Goal: Check status

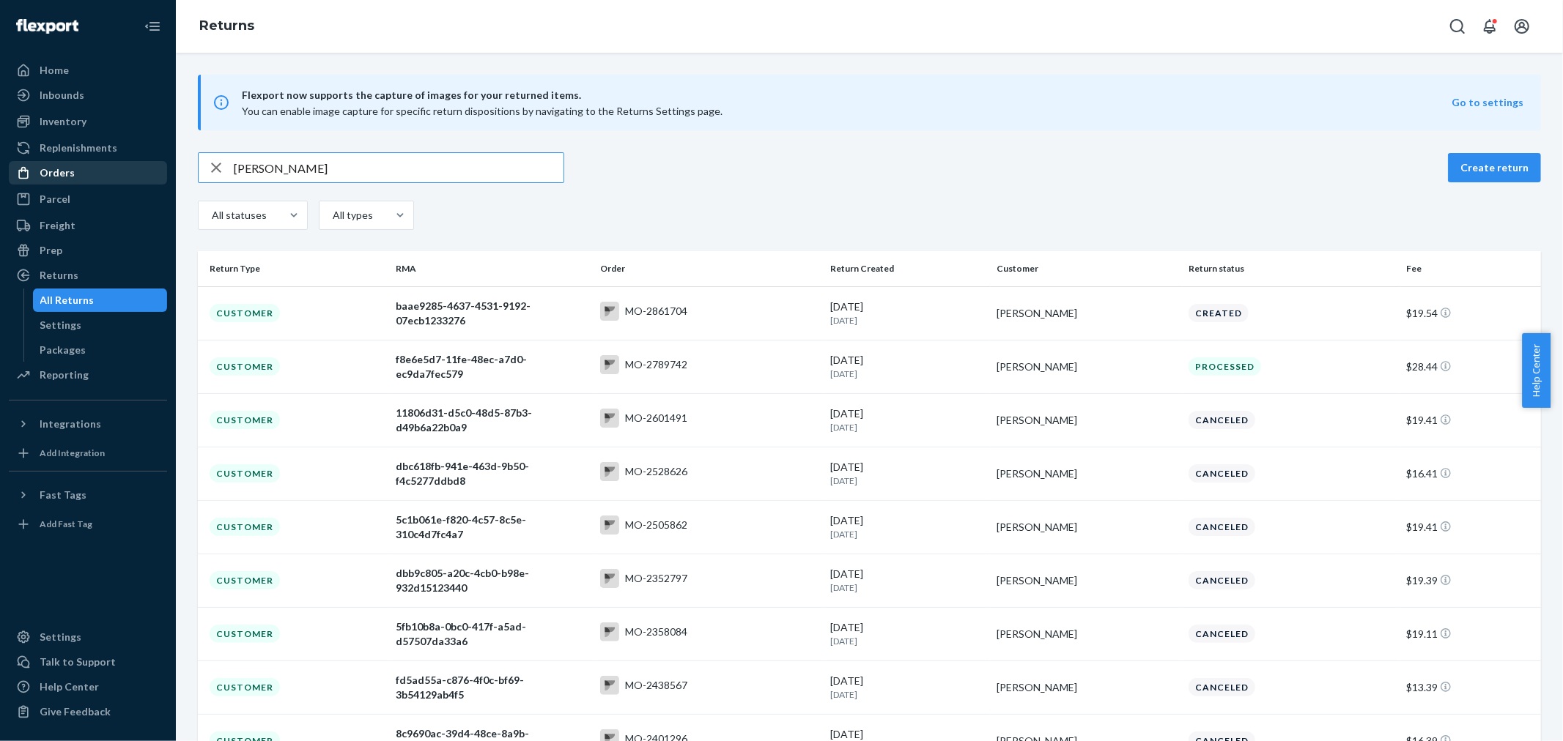
click at [104, 170] on div "Orders" at bounding box center [87, 173] width 155 height 21
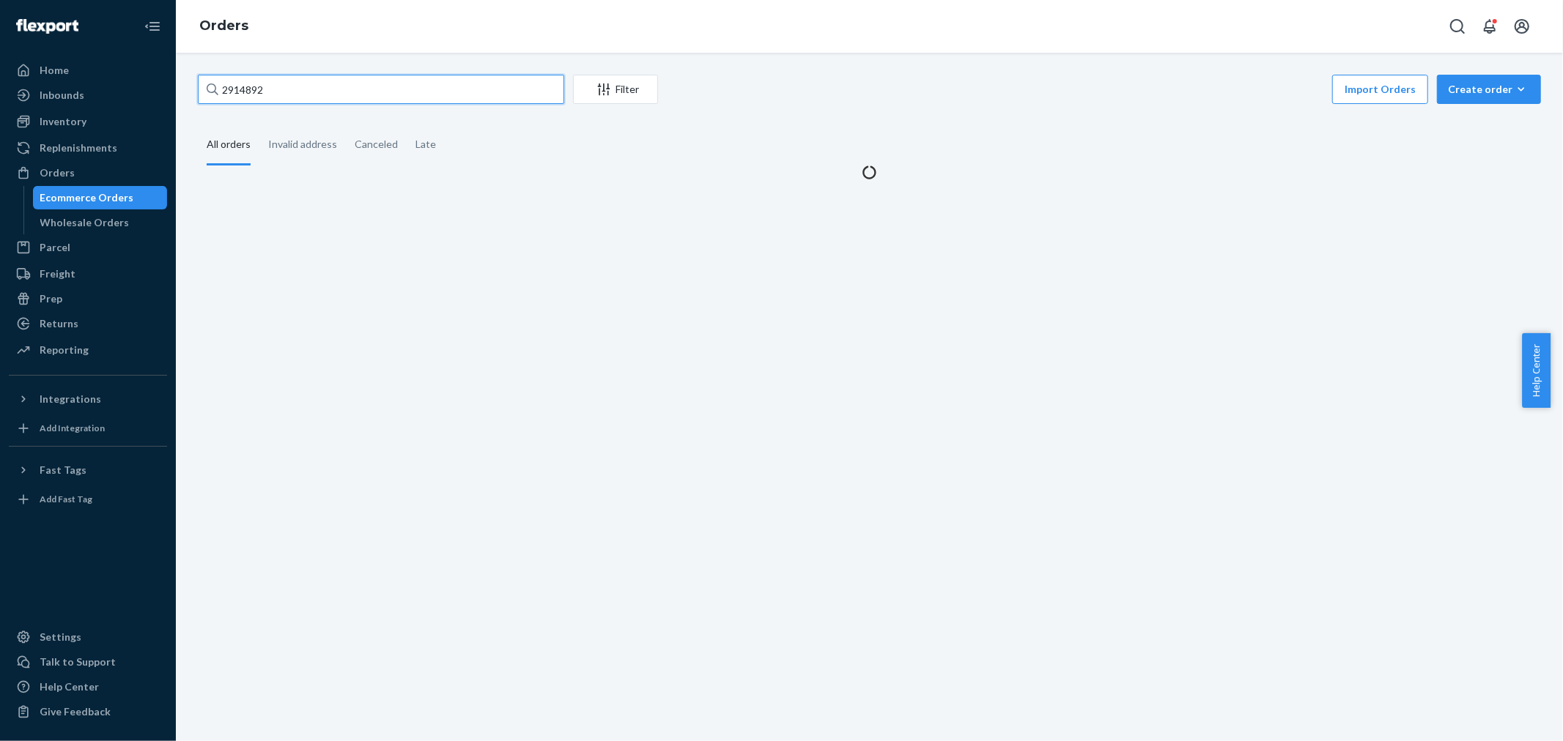
click at [341, 89] on input "2914892" at bounding box center [381, 89] width 366 height 29
paste input "2973246"
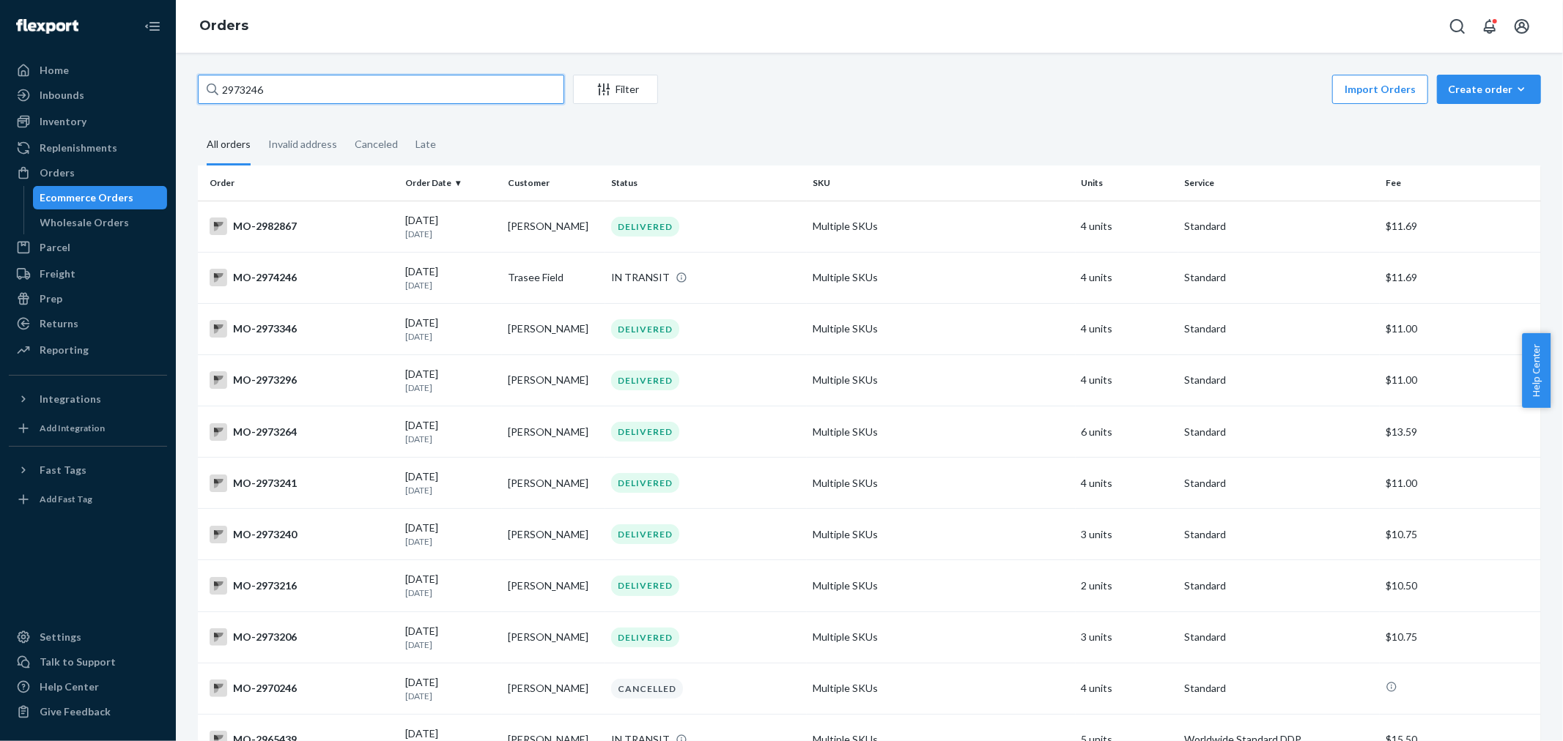
type input "2973246"
click at [122, 215] on div "Wholesale Orders" at bounding box center [100, 222] width 132 height 21
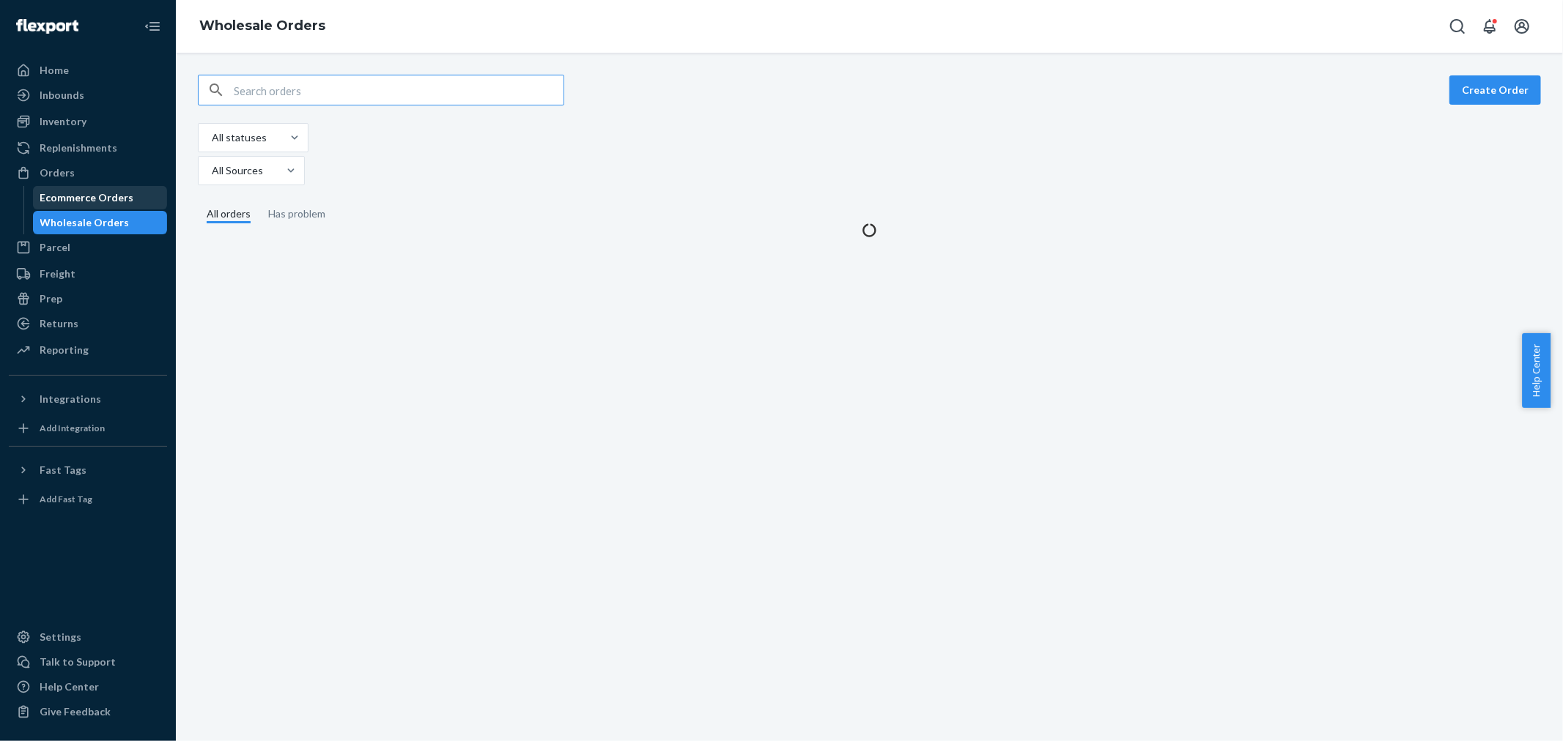
click at [125, 201] on div "Ecommerce Orders" at bounding box center [87, 197] width 94 height 15
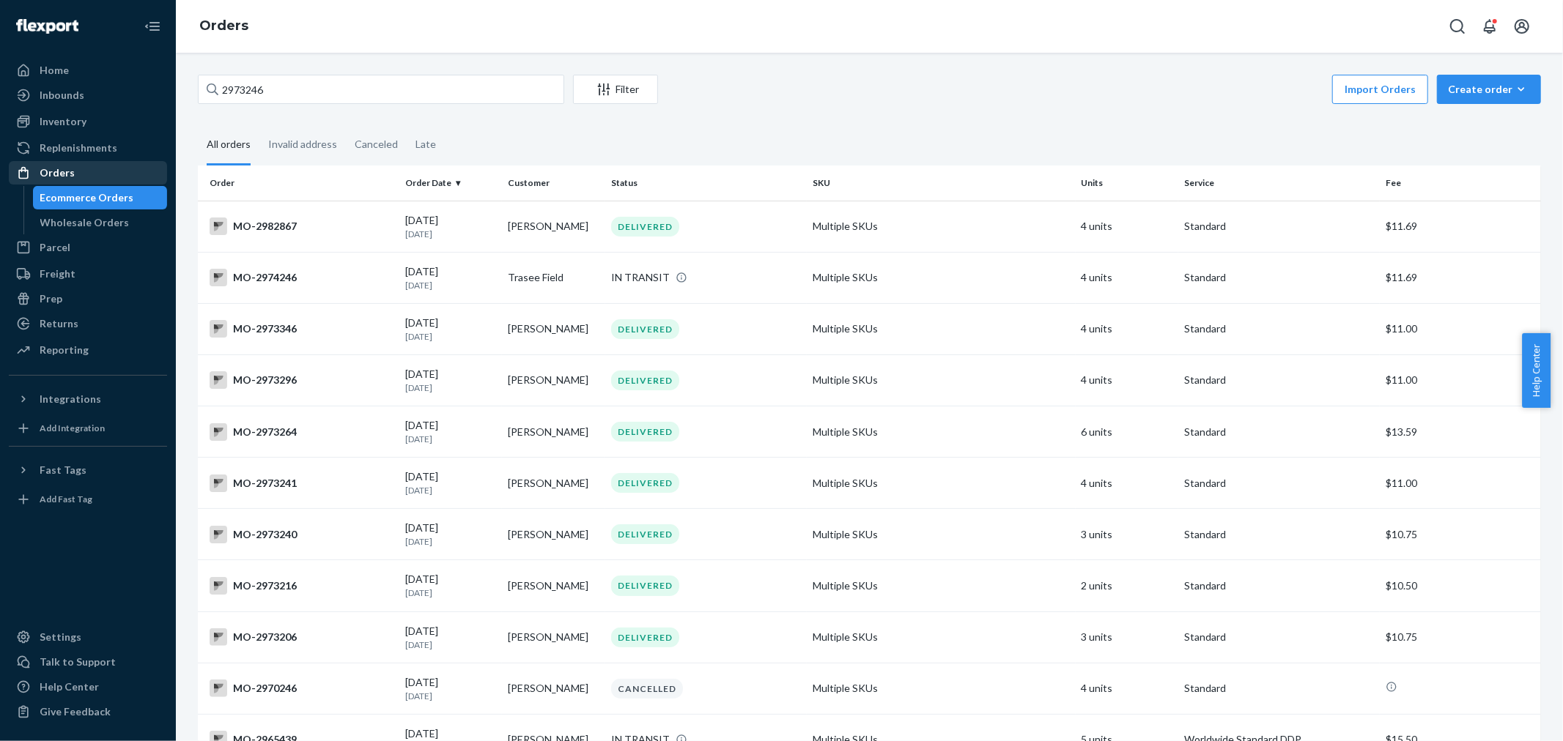
click at [85, 174] on div "Orders" at bounding box center [87, 173] width 155 height 21
click at [308, 89] on input "2973246" at bounding box center [381, 89] width 366 height 29
paste input "2973253"
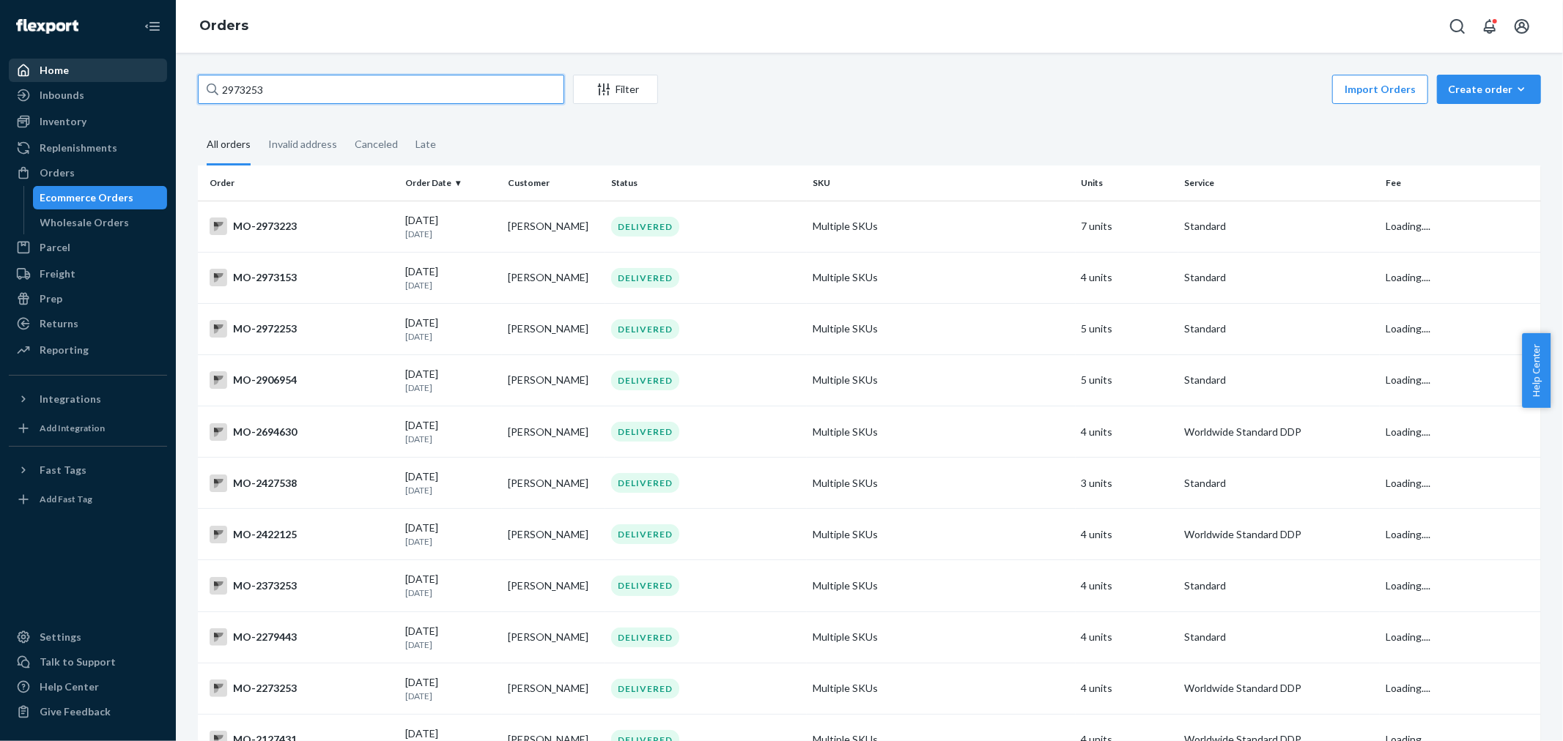
drag, startPoint x: 242, startPoint y: 89, endPoint x: 38, endPoint y: 62, distance: 205.4
click at [51, 64] on div "Home Inbounds Shipping Plans Problems Inventory Products Branded Packaging Repl…" at bounding box center [781, 370] width 1563 height 741
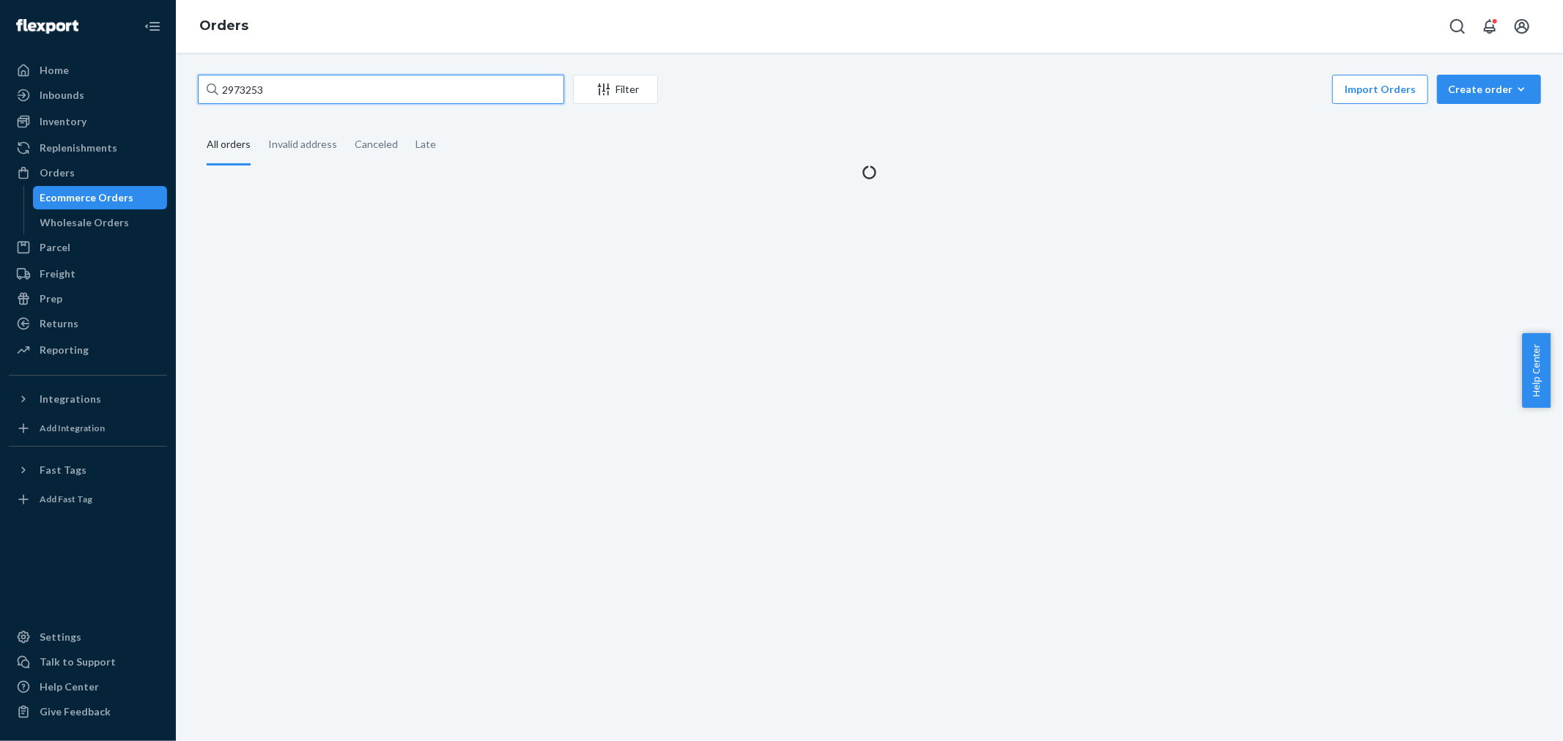
type input "2973253"
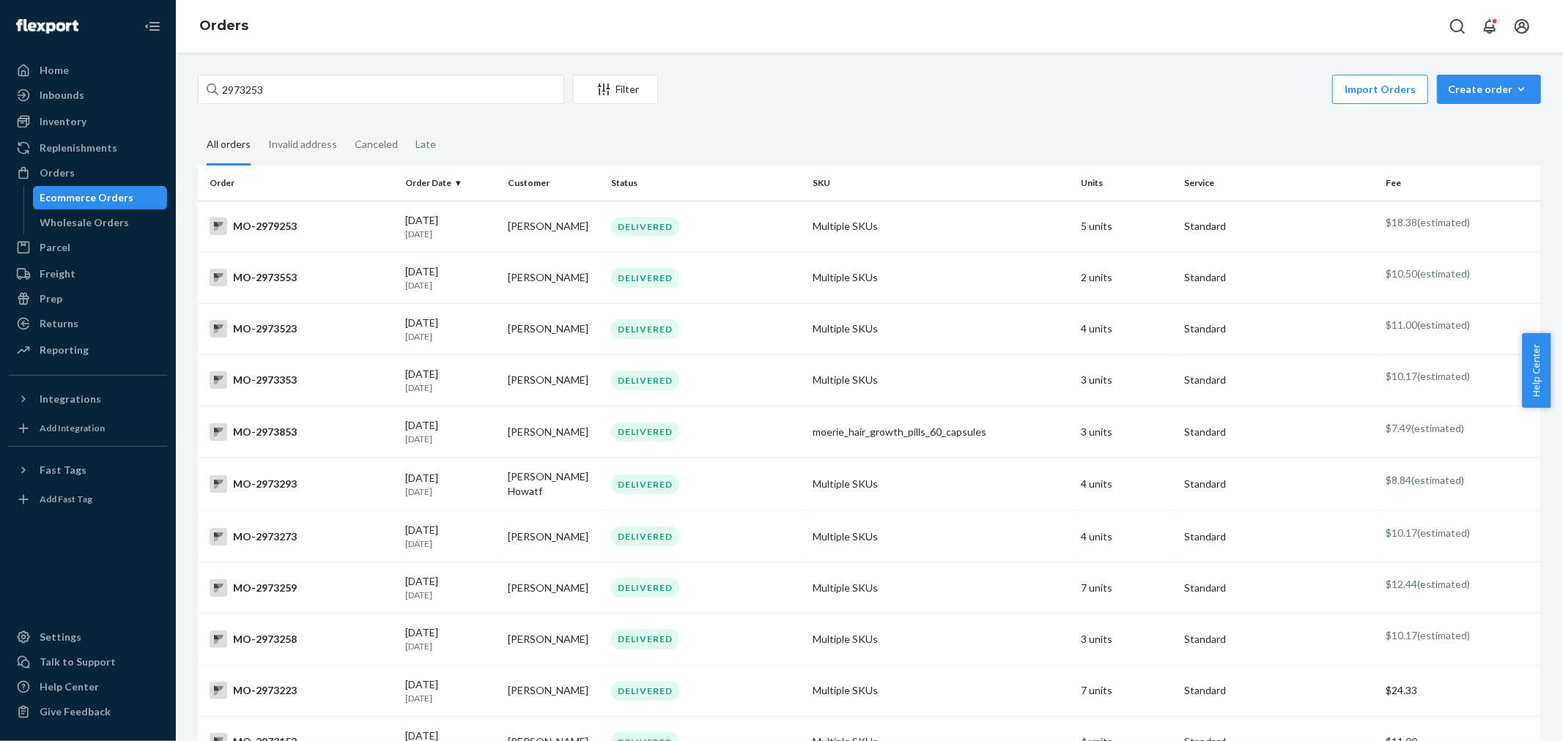
drag, startPoint x: 142, startPoint y: 221, endPoint x: 141, endPoint y: 201, distance: 20.5
click at [141, 221] on div "Wholesale Orders" at bounding box center [100, 222] width 132 height 21
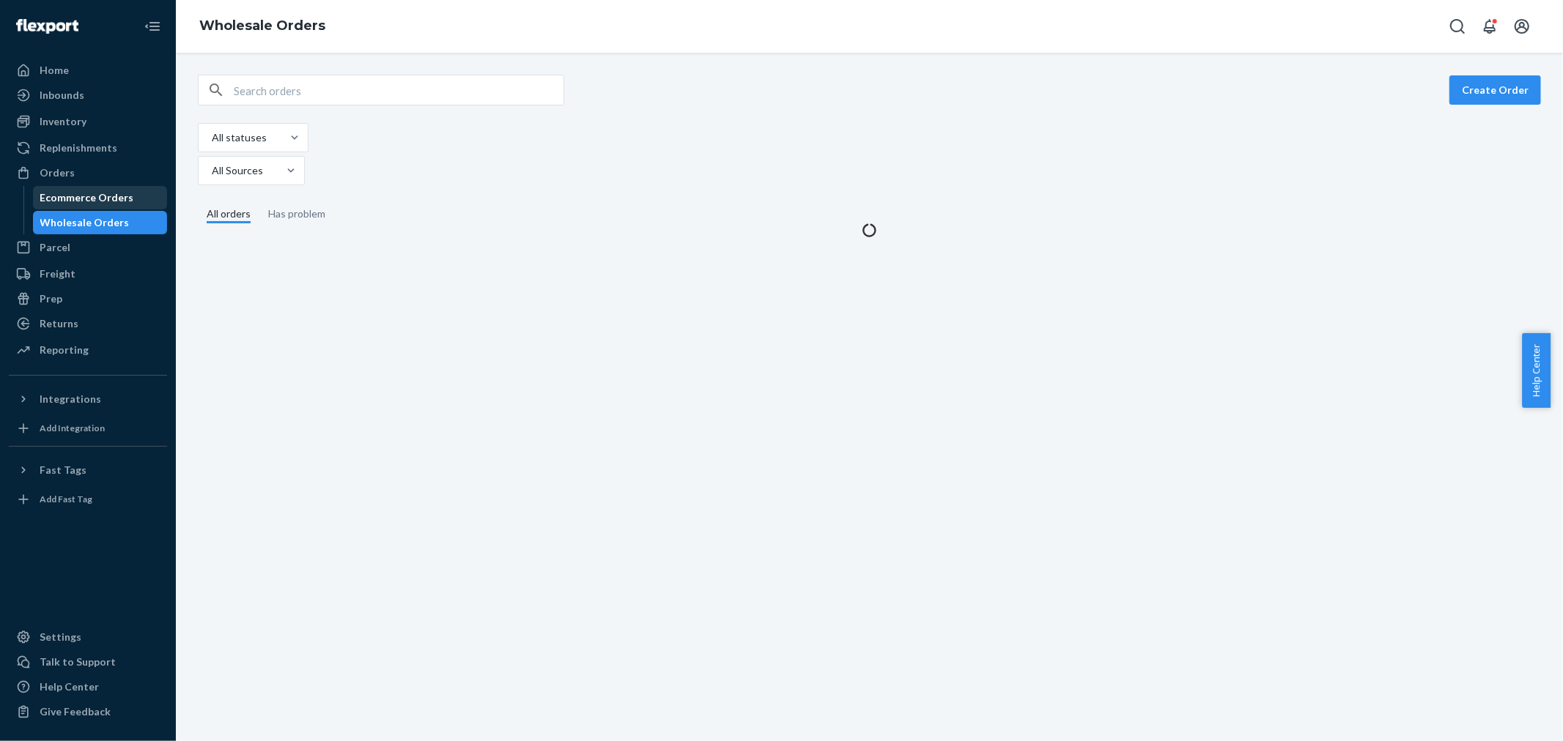
click at [141, 199] on div "Ecommerce Orders" at bounding box center [100, 198] width 132 height 21
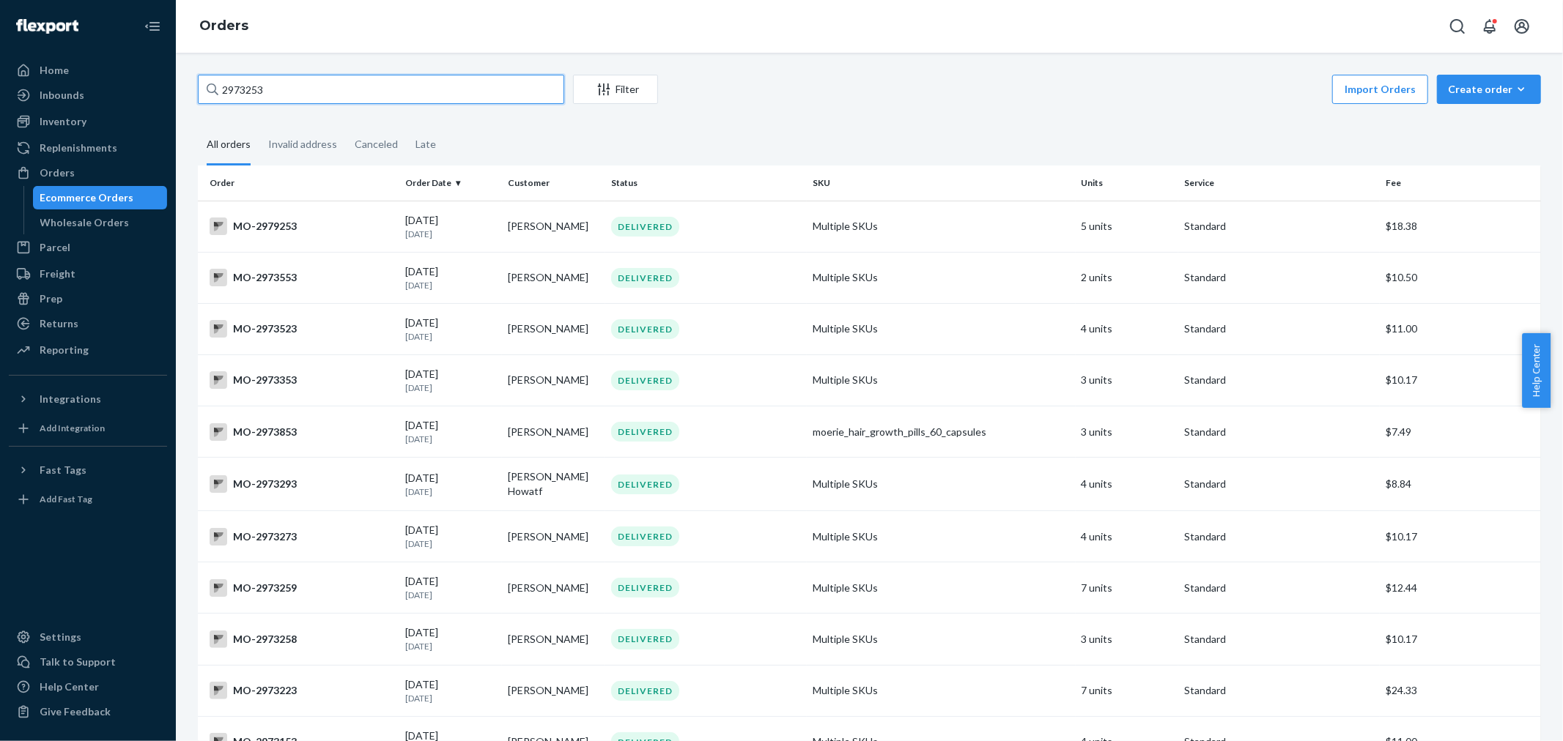
drag, startPoint x: 318, startPoint y: 96, endPoint x: 333, endPoint y: 89, distance: 16.7
click at [318, 95] on input "2973253" at bounding box center [381, 89] width 366 height 29
paste input "26"
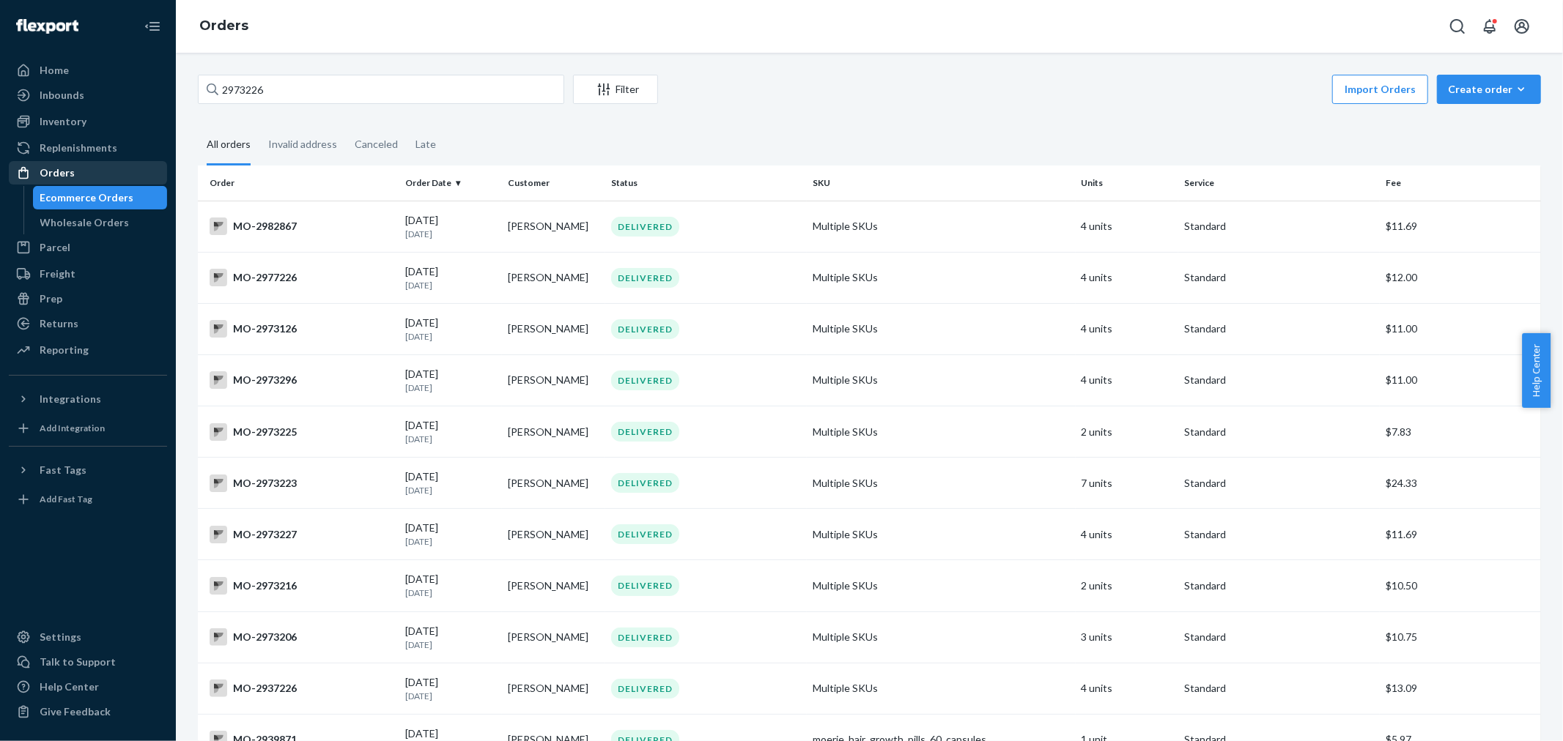
click at [88, 169] on div "Orders" at bounding box center [87, 173] width 155 height 21
click at [337, 83] on input "2973226" at bounding box center [381, 89] width 366 height 29
paste input "17"
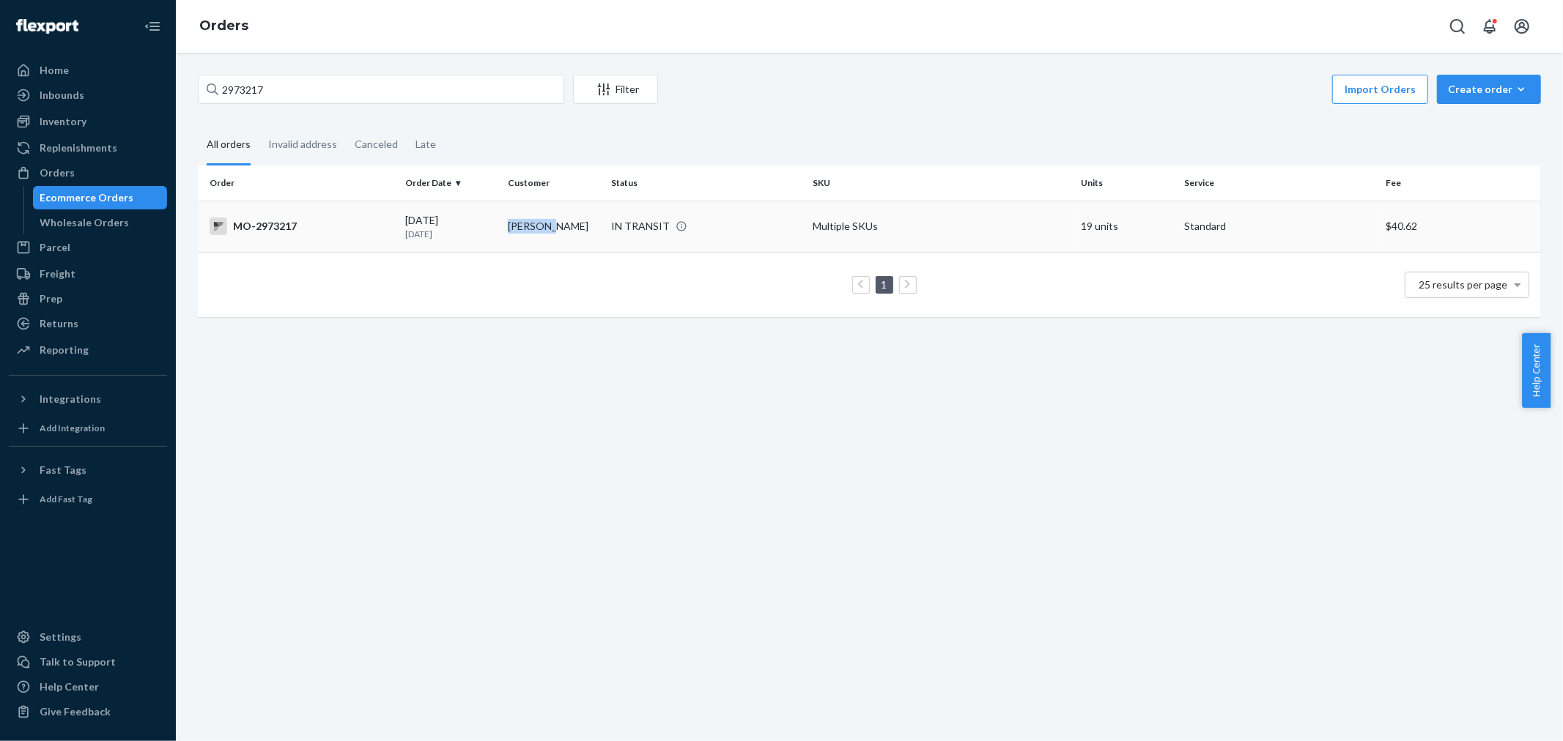
copy td "[PERSON_NAME]"
drag, startPoint x: 545, startPoint y: 225, endPoint x: 558, endPoint y: 297, distance: 73.0
click at [558, 297] on table "Order Order Date Customer Status SKU Units Service Fee [GEOGRAPHIC_DATA]-297321…" at bounding box center [869, 242] width 1343 height 152
drag, startPoint x: 558, startPoint y: 297, endPoint x: 538, endPoint y: 251, distance: 50.2
click at [558, 295] on div "1 25 results per page" at bounding box center [869, 285] width 1319 height 47
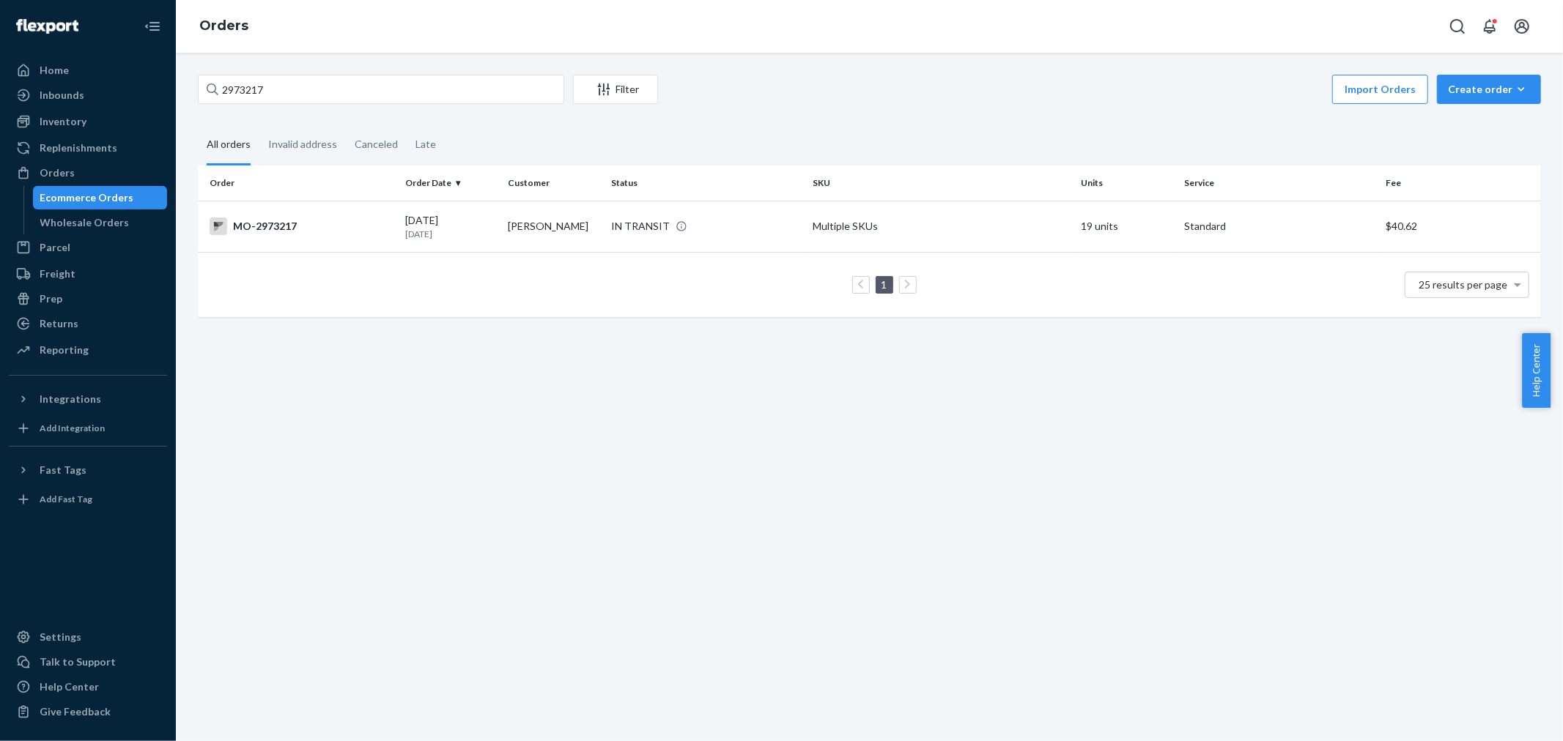
click at [458, 141] on fieldset "All orders Invalid address Canceled Late" at bounding box center [869, 145] width 1343 height 40
click at [414, 71] on div "2973217 Filter Import Orders Create order Ecommerce order Removal order All ord…" at bounding box center [869, 397] width 1387 height 689
click at [405, 89] on input "2973217" at bounding box center [381, 89] width 366 height 29
paste input "[PERSON_NAME]"
type input "[PERSON_NAME]"
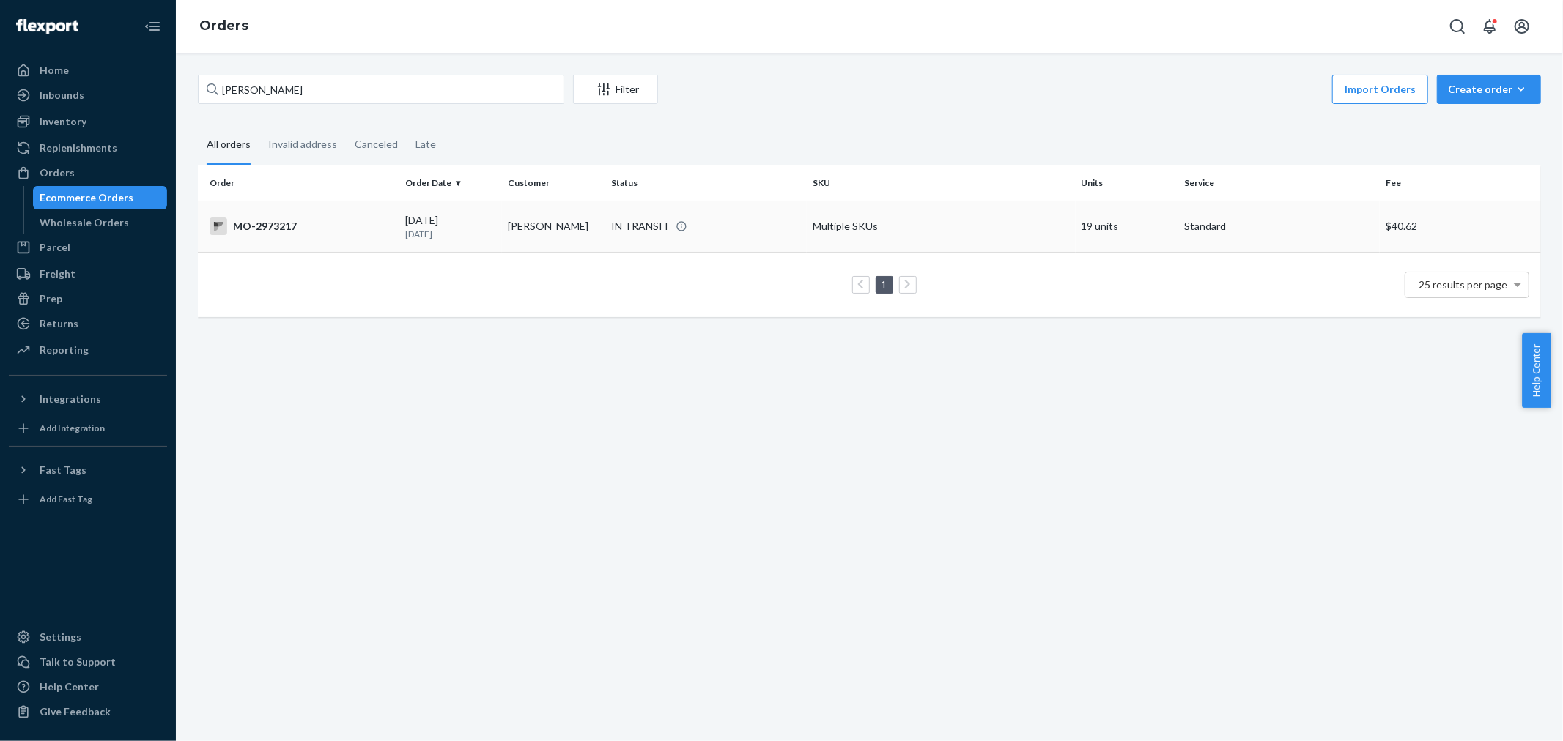
click at [757, 221] on div "IN TRANSIT" at bounding box center [706, 226] width 196 height 15
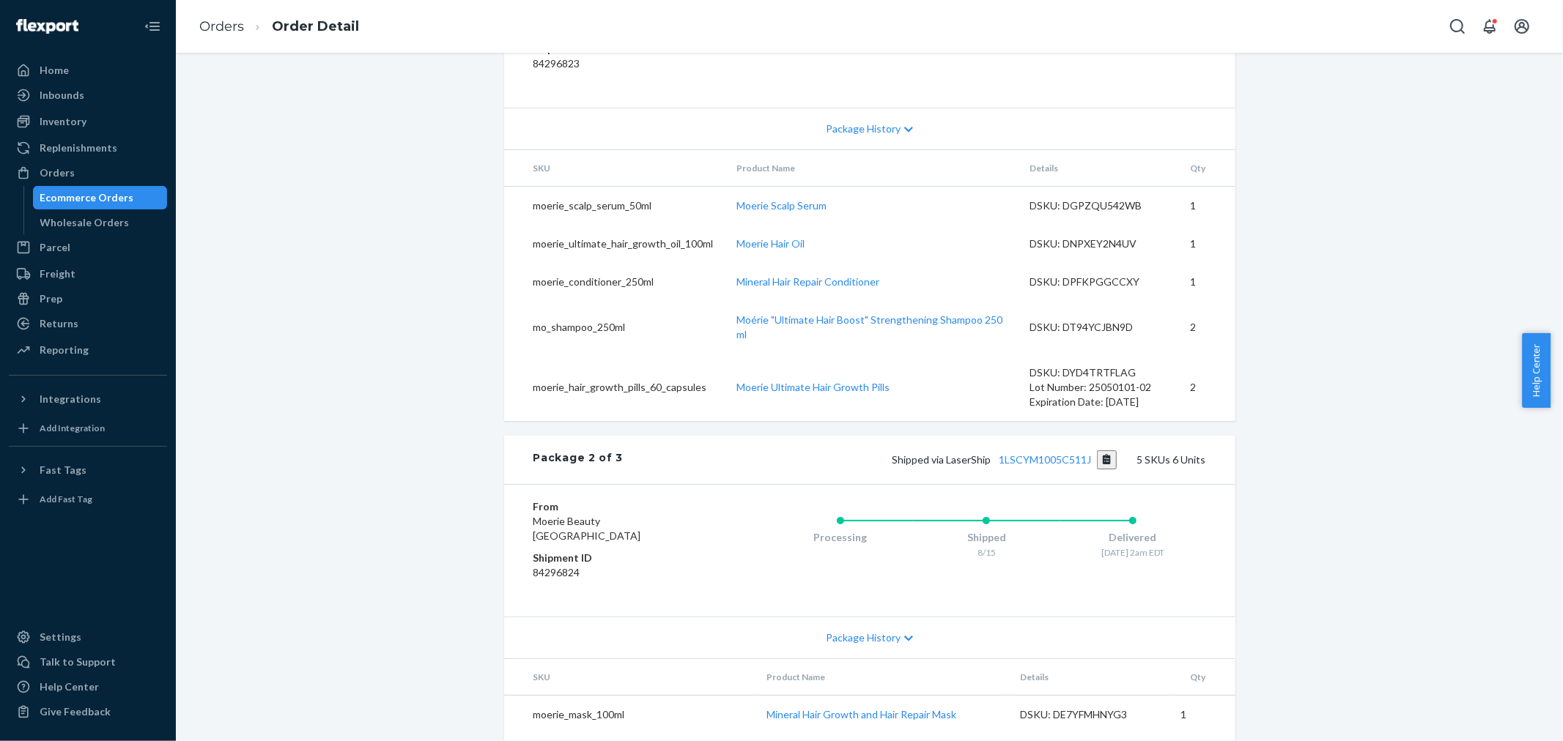
scroll to position [801, 0]
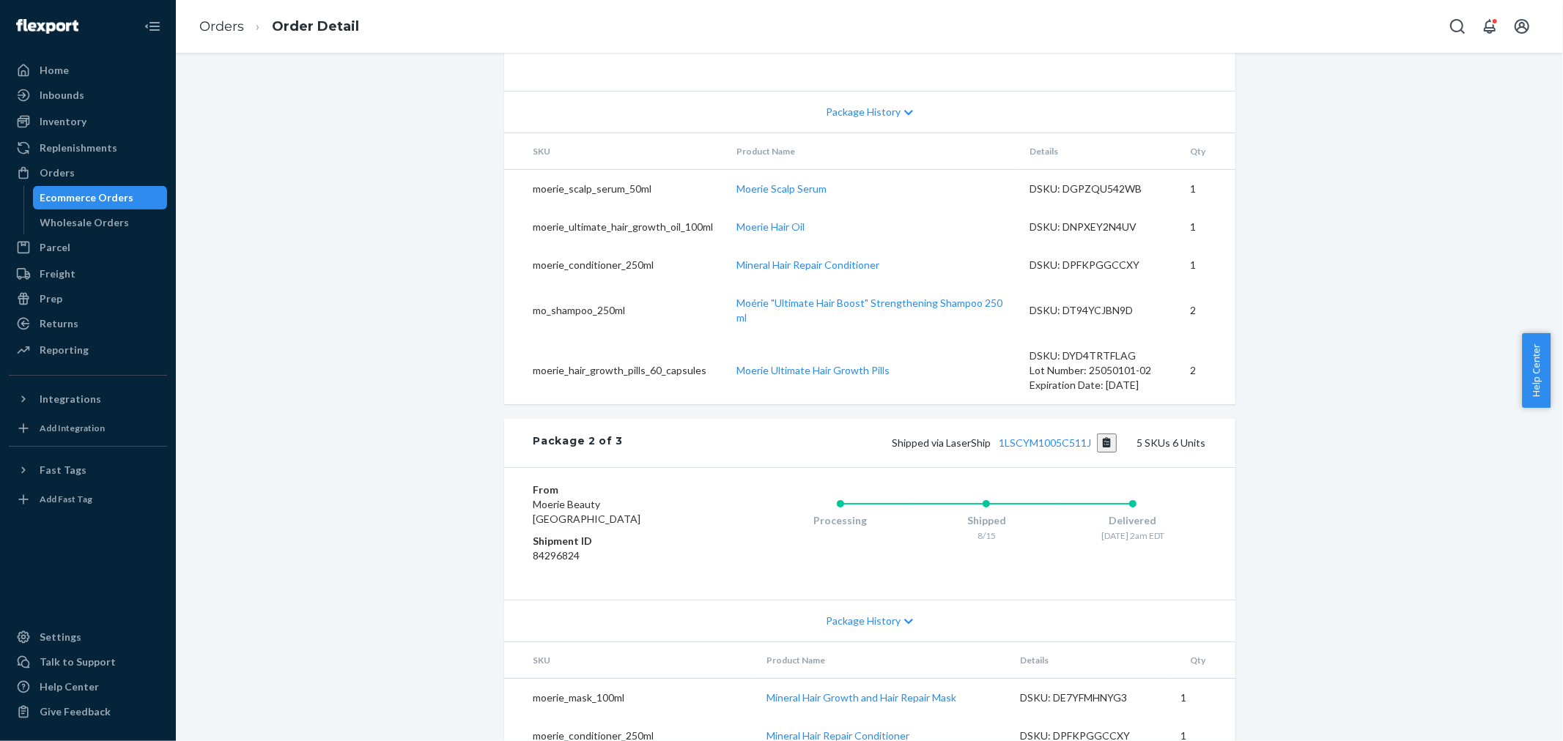
copy link "1LSCYM1005C54YC"
drag, startPoint x: 1092, startPoint y: 201, endPoint x: 1015, endPoint y: 237, distance: 85.2
click at [1015, 237] on div "Package 1 of 3 Shipped via LaserShip 1LSCYM1005C54YC 5 SKUs 7 Units From Moerie…" at bounding box center [869, 157] width 731 height 494
click at [1015, 76] on div "Processing Shipped 8/15 Delivered" at bounding box center [956, 25] width 497 height 103
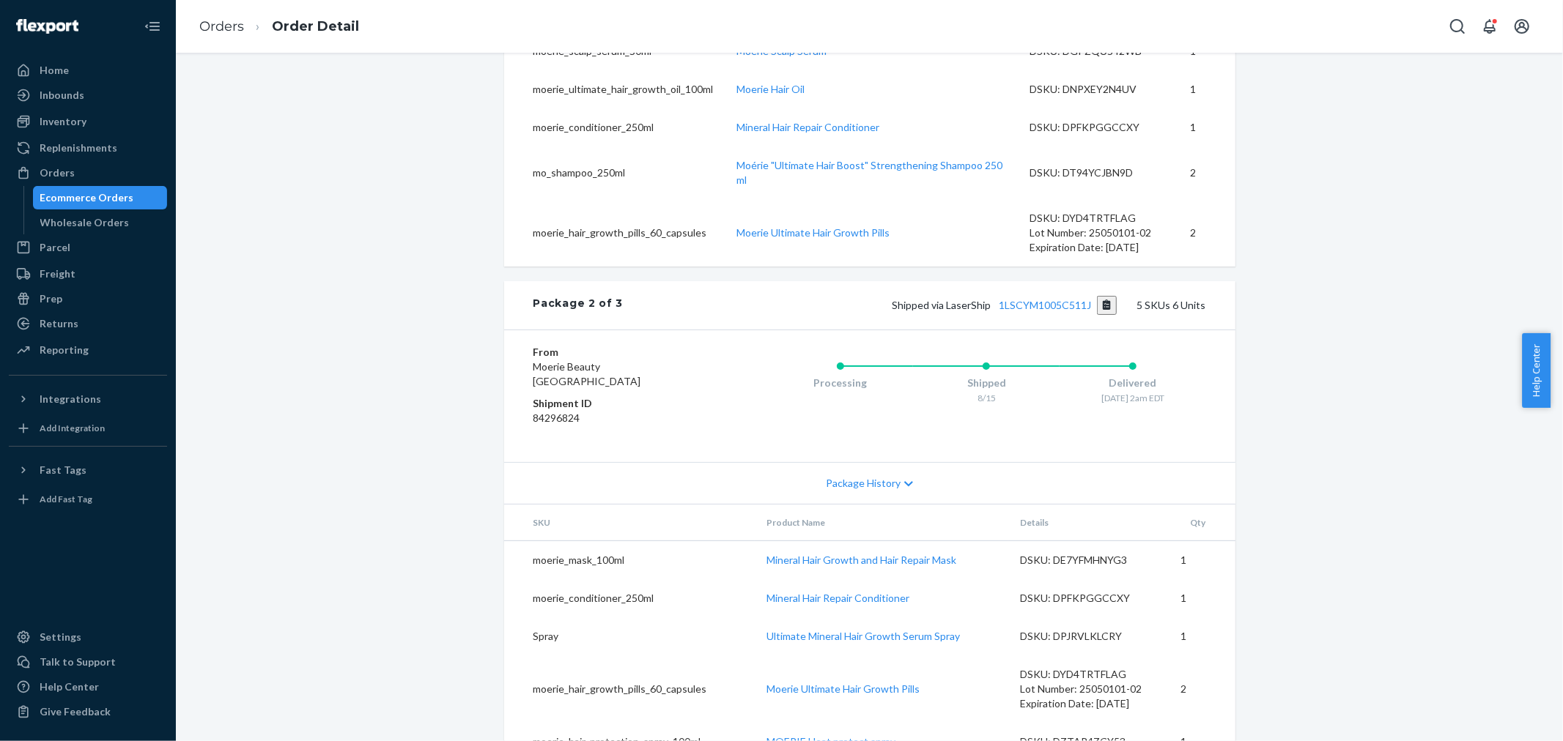
scroll to position [964, 0]
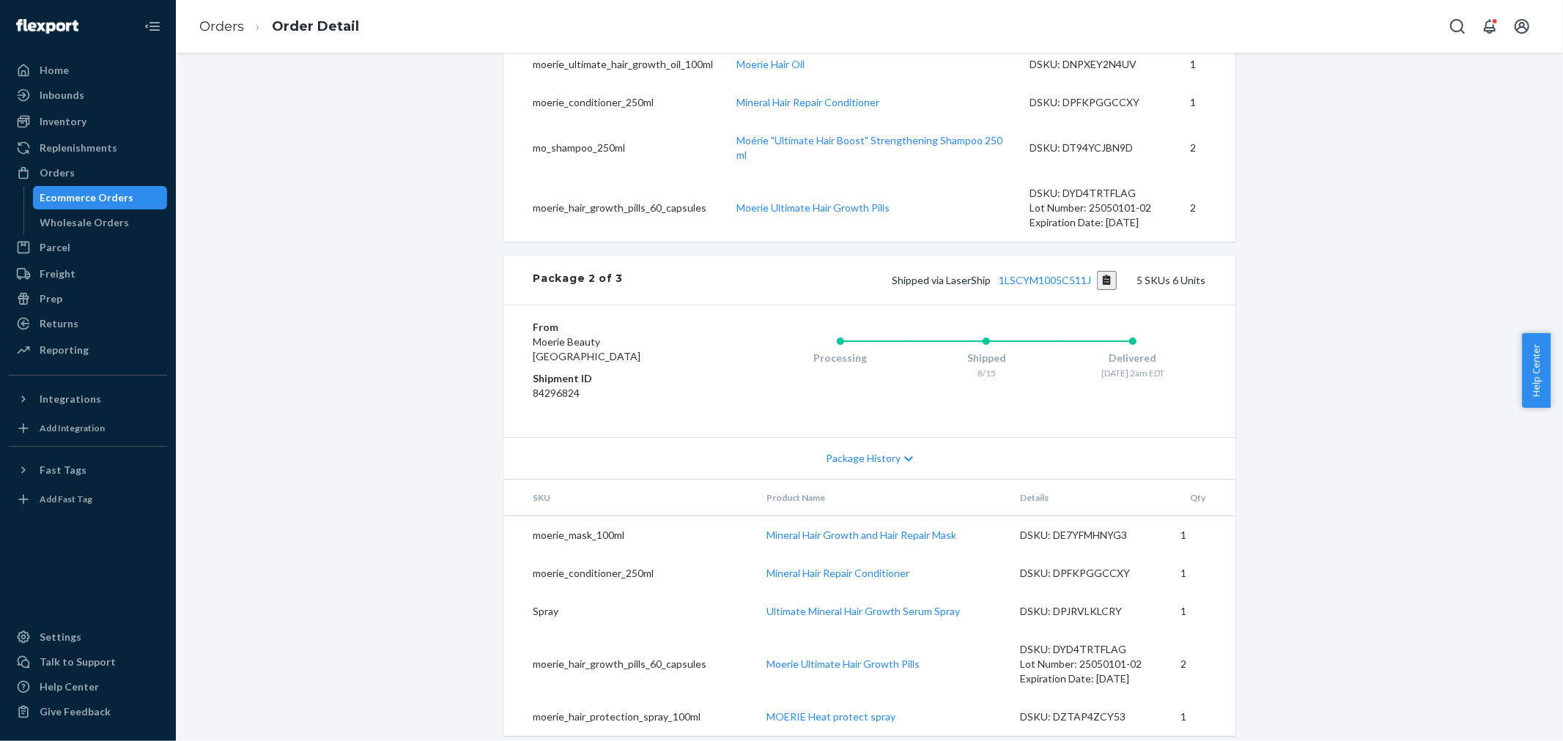
drag, startPoint x: 418, startPoint y: 394, endPoint x: 467, endPoint y: 426, distance: 57.7
click at [418, 396] on div "Website Order # MO-2973217 • Standard / $40.62 View Details Create Return Dupli…" at bounding box center [869, 147] width 1387 height 2089
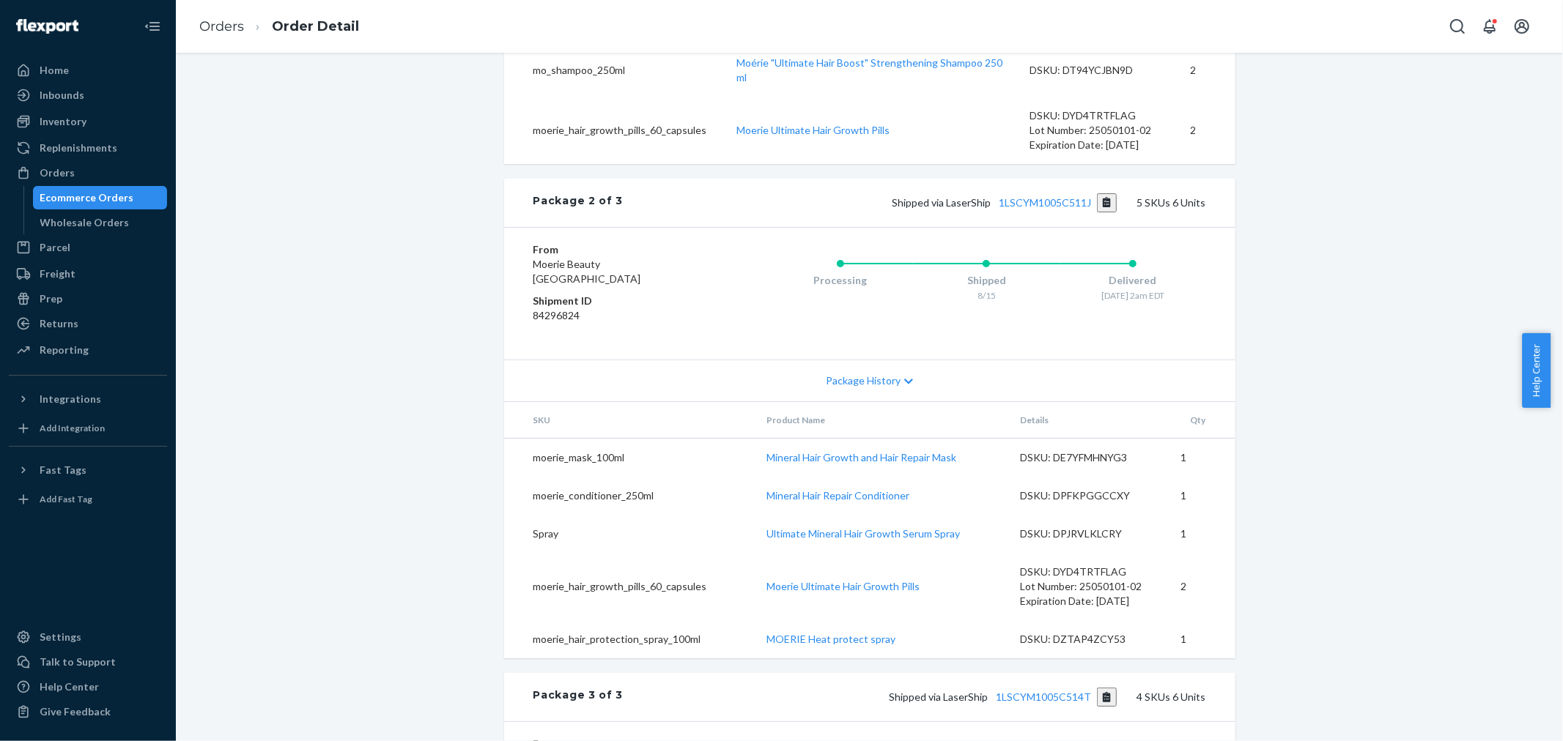
scroll to position [1209, 0]
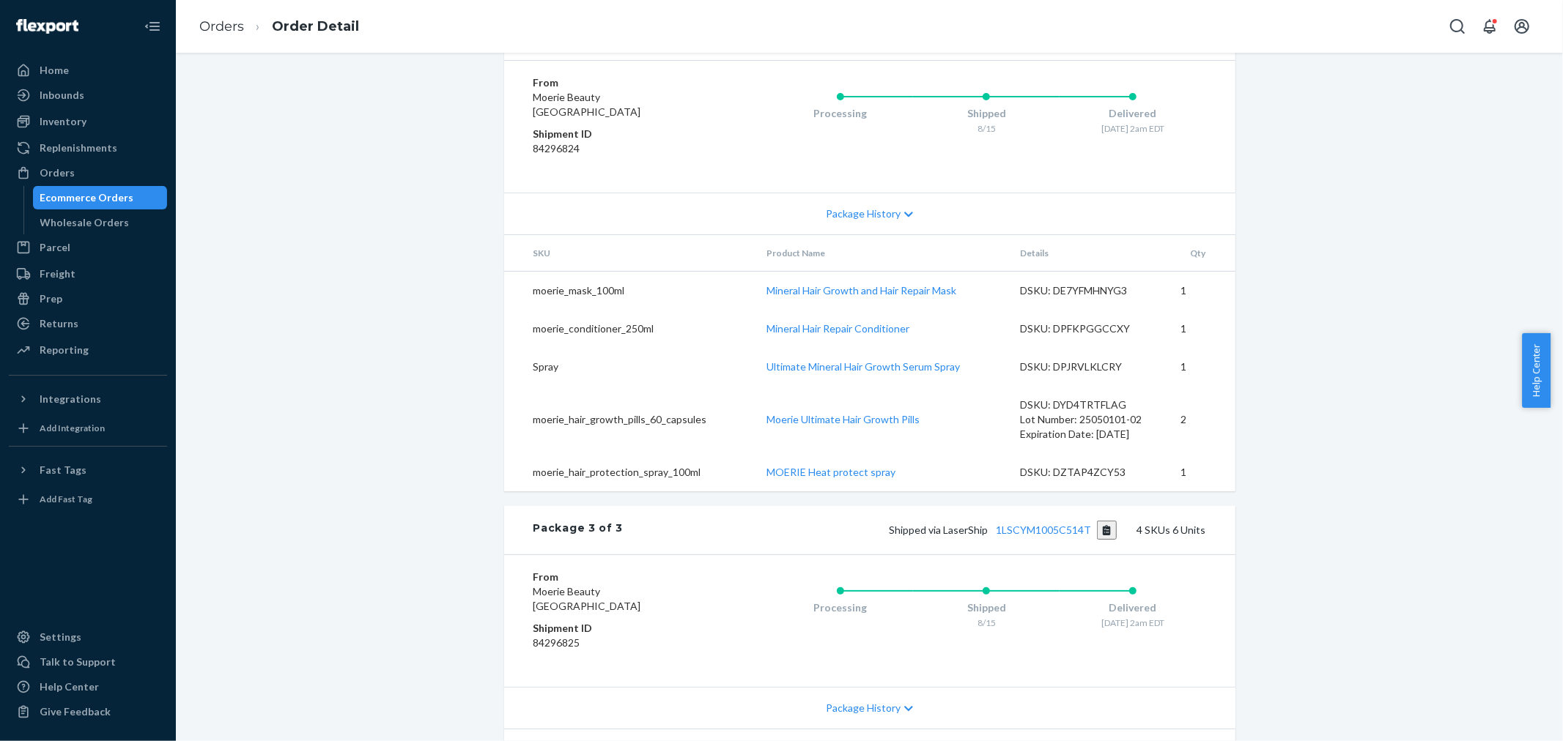
drag, startPoint x: 1093, startPoint y: 303, endPoint x: 1313, endPoint y: 338, distance: 223.4
click at [1136, 347] on div "Package 2 of 3 Shipped via LaserShip 1LSCYM1005C511J 5 SKUs 6 Units From Moerie…" at bounding box center [869, 252] width 731 height 480
copy link "1LSCYM1005C511J"
drag, startPoint x: 1090, startPoint y: 305, endPoint x: 1306, endPoint y: 379, distance: 228.4
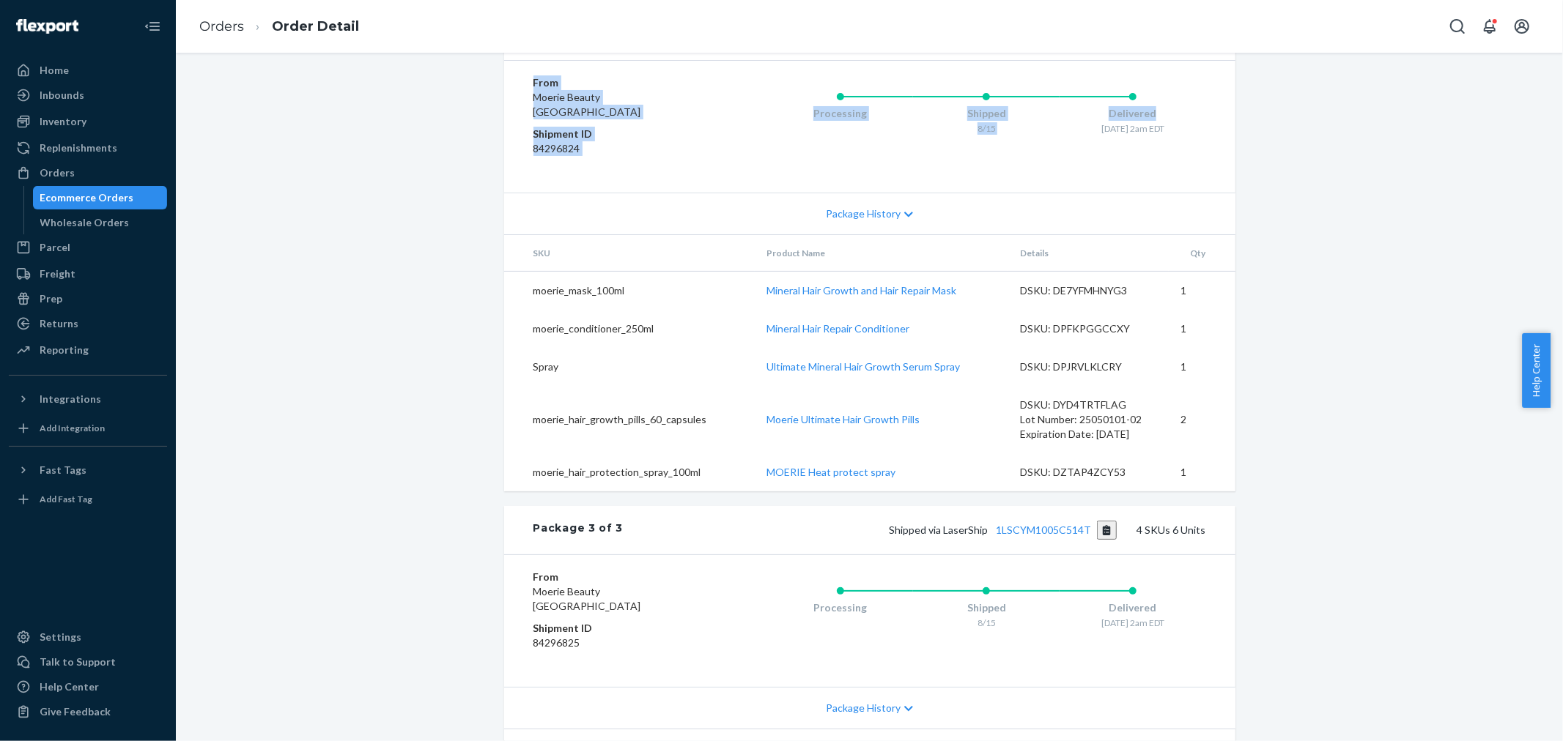
drag, startPoint x: 681, startPoint y: 305, endPoint x: 862, endPoint y: 278, distance: 183.0
click at [686, 45] on div "Shipped via LaserShip 1LSCYM1005C511J 5 SKUs 6 Units" at bounding box center [914, 35] width 582 height 19
click at [1060, 42] on link "1LSCYM1005C511J" at bounding box center [1044, 35] width 92 height 12
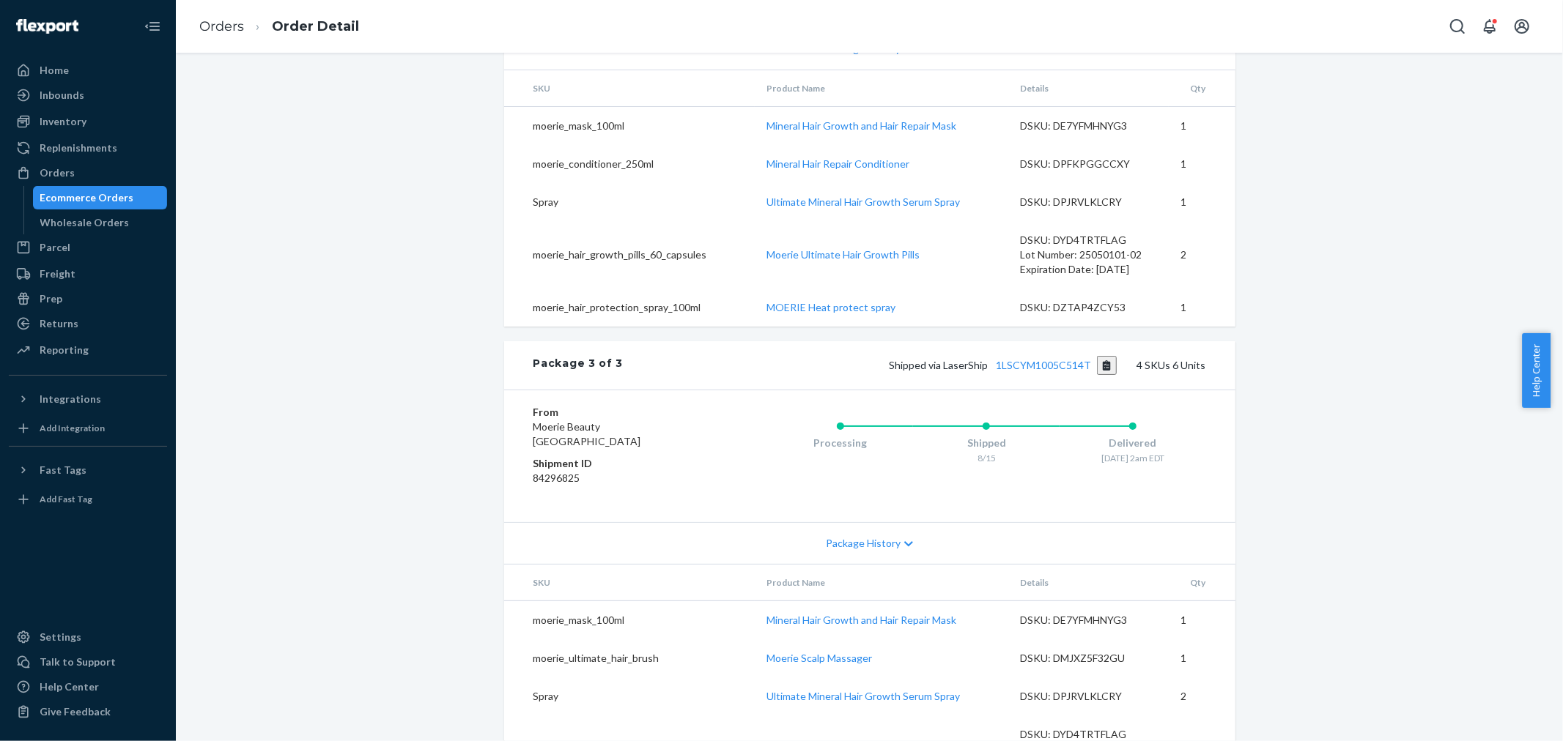
scroll to position [1371, 0]
click at [949, 291] on td "Moerie Ultimate Hair Growth Pills" at bounding box center [881, 256] width 253 height 67
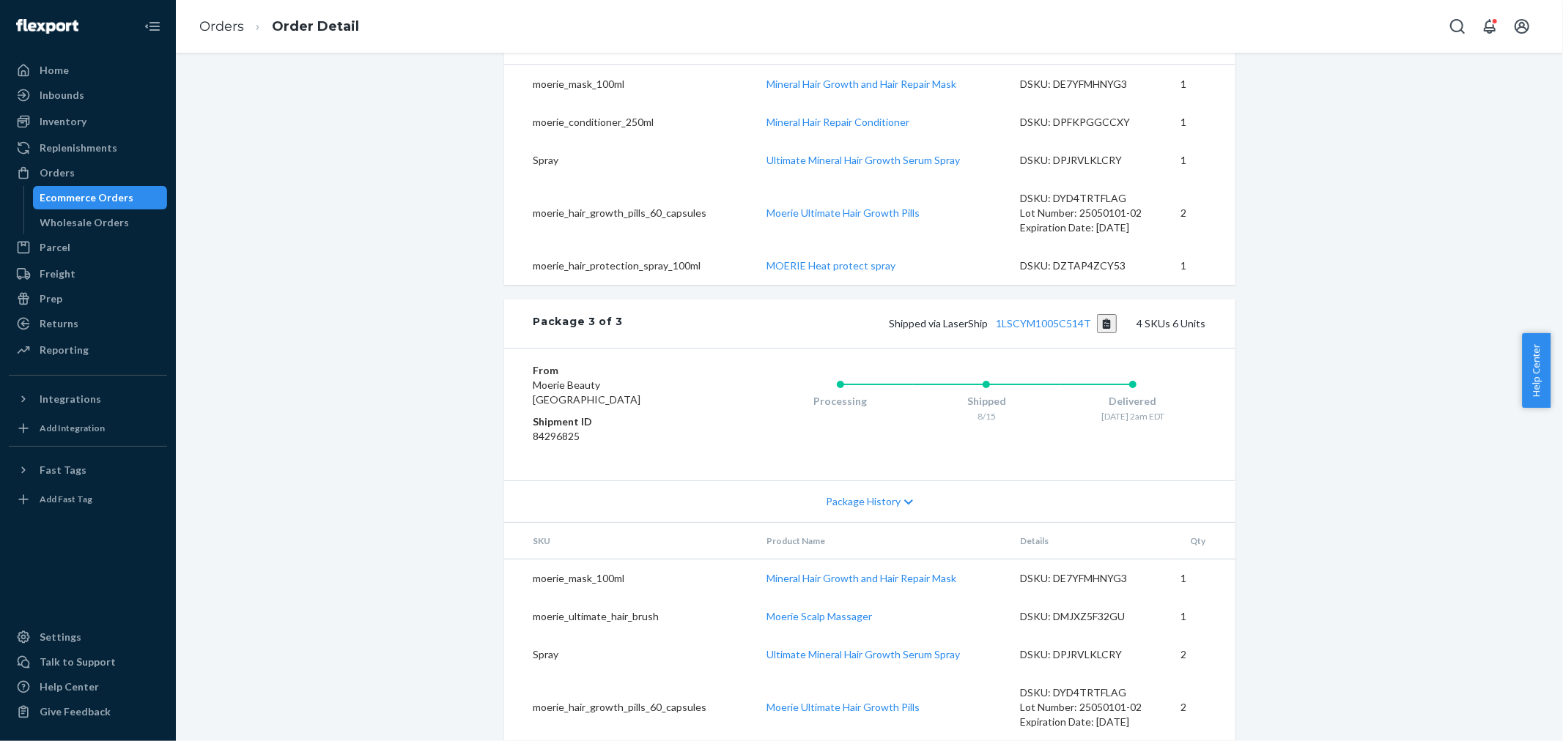
scroll to position [1697, 0]
copy link "1LSCYM1005C514T"
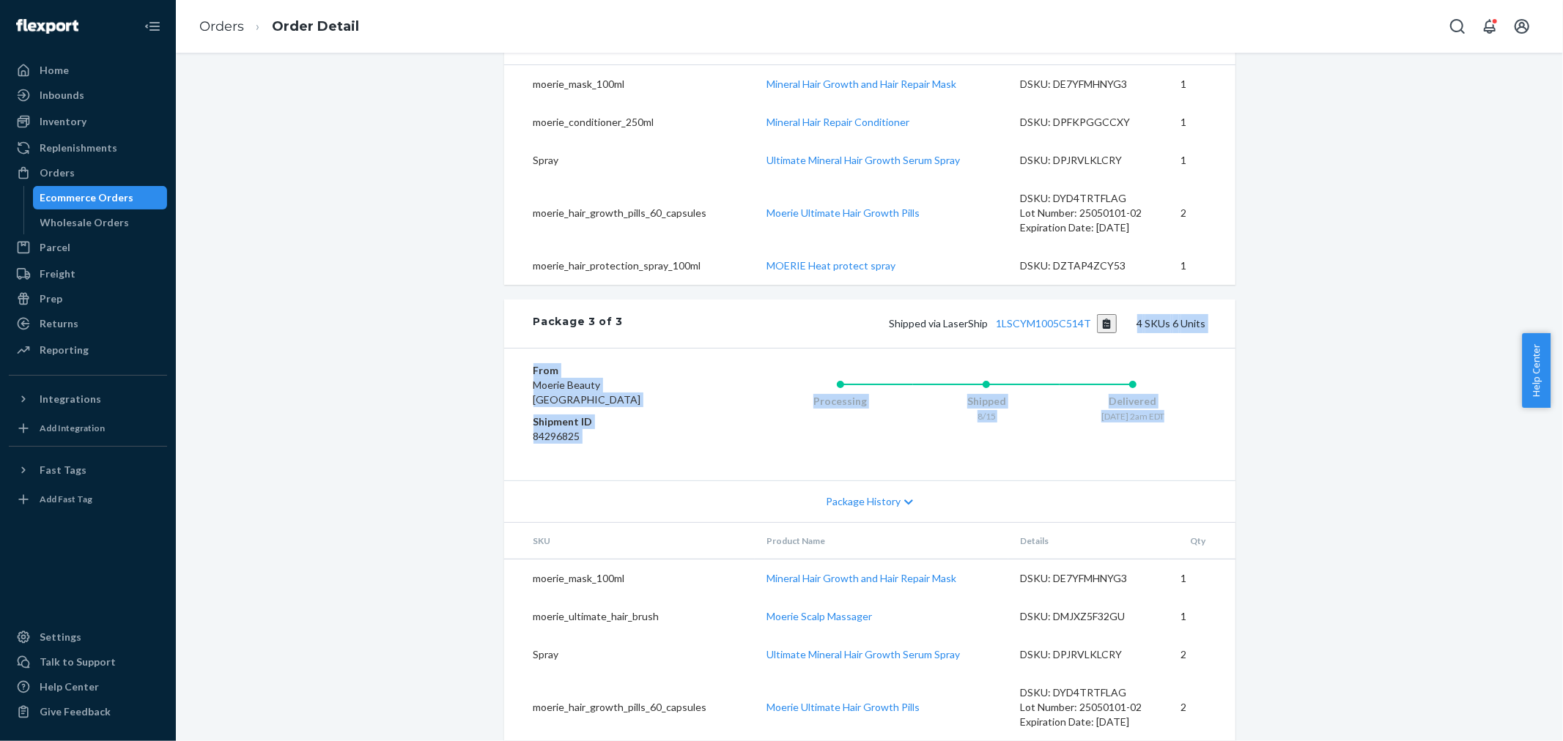
drag, startPoint x: 1088, startPoint y: 309, endPoint x: 1283, endPoint y: 391, distance: 212.1
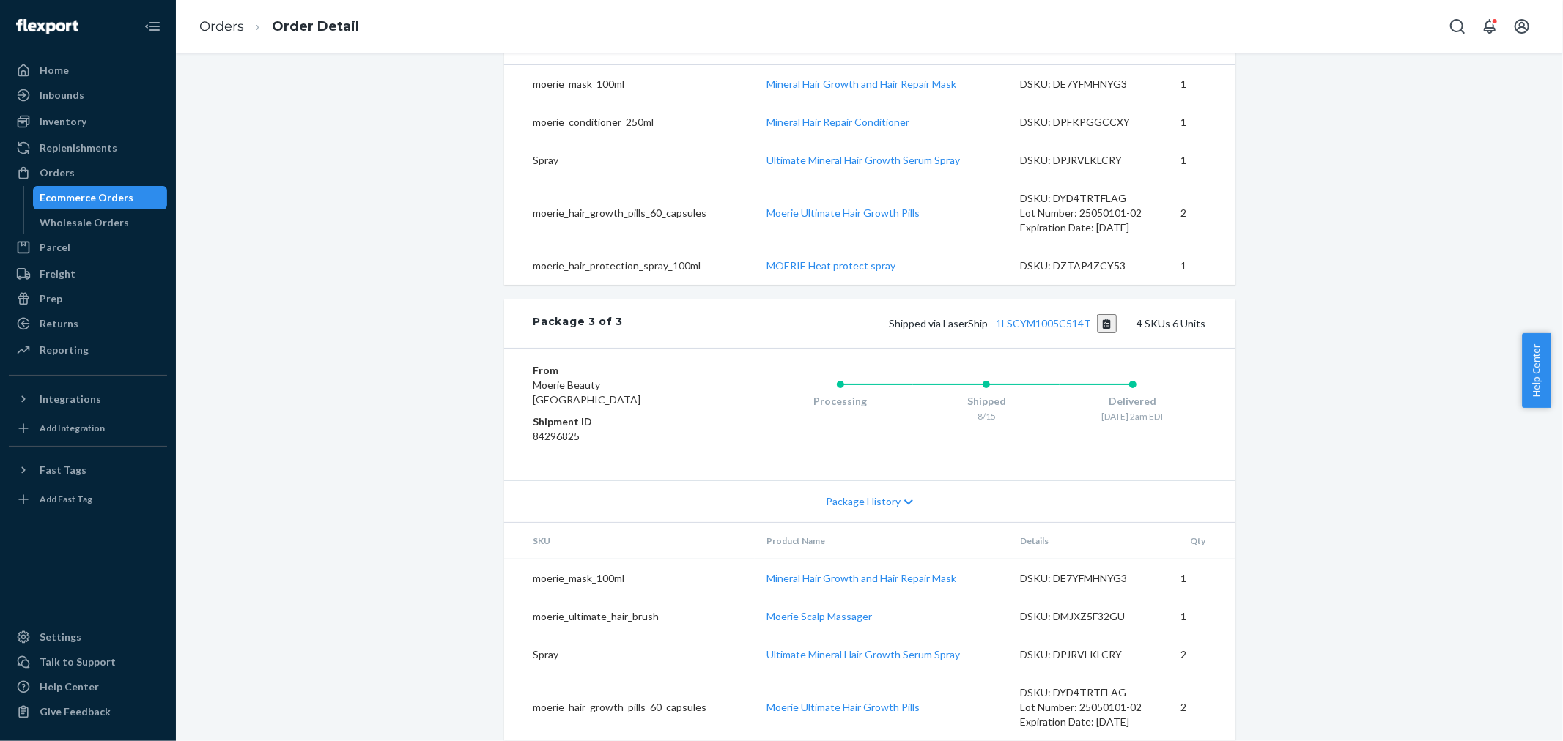
click at [824, 448] on div "Processing Shipped 8/15 Delivered [DATE] 2am EDT" at bounding box center [956, 414] width 497 height 103
click at [1066, 317] on link "1LSCYM1005C514T" at bounding box center [1043, 323] width 95 height 12
click at [103, 174] on div "Orders" at bounding box center [87, 173] width 155 height 21
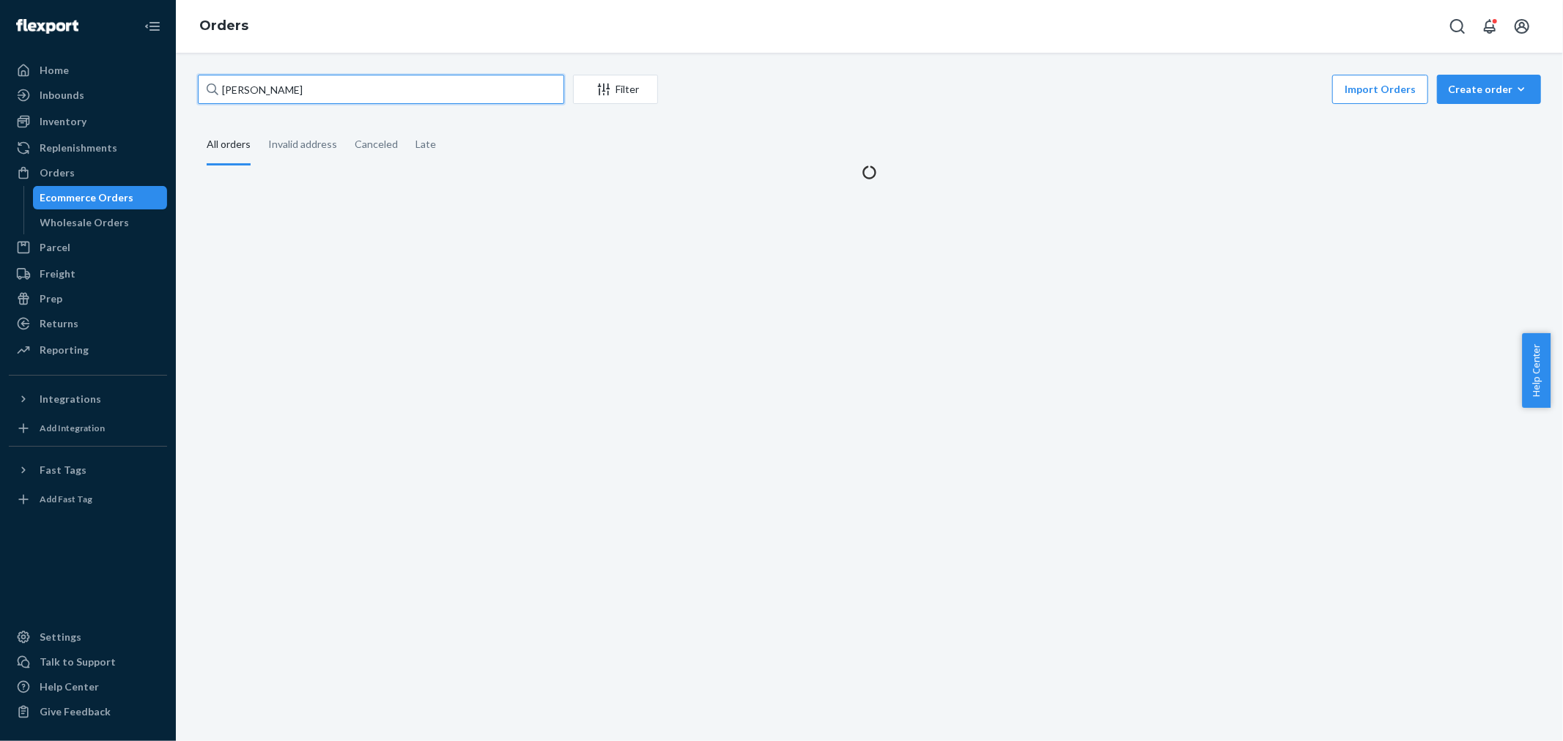
click at [341, 92] on input "[PERSON_NAME]" at bounding box center [381, 89] width 366 height 29
paste input "2991957"
type input "2991957"
click at [133, 231] on div "Wholesale Orders" at bounding box center [100, 222] width 132 height 21
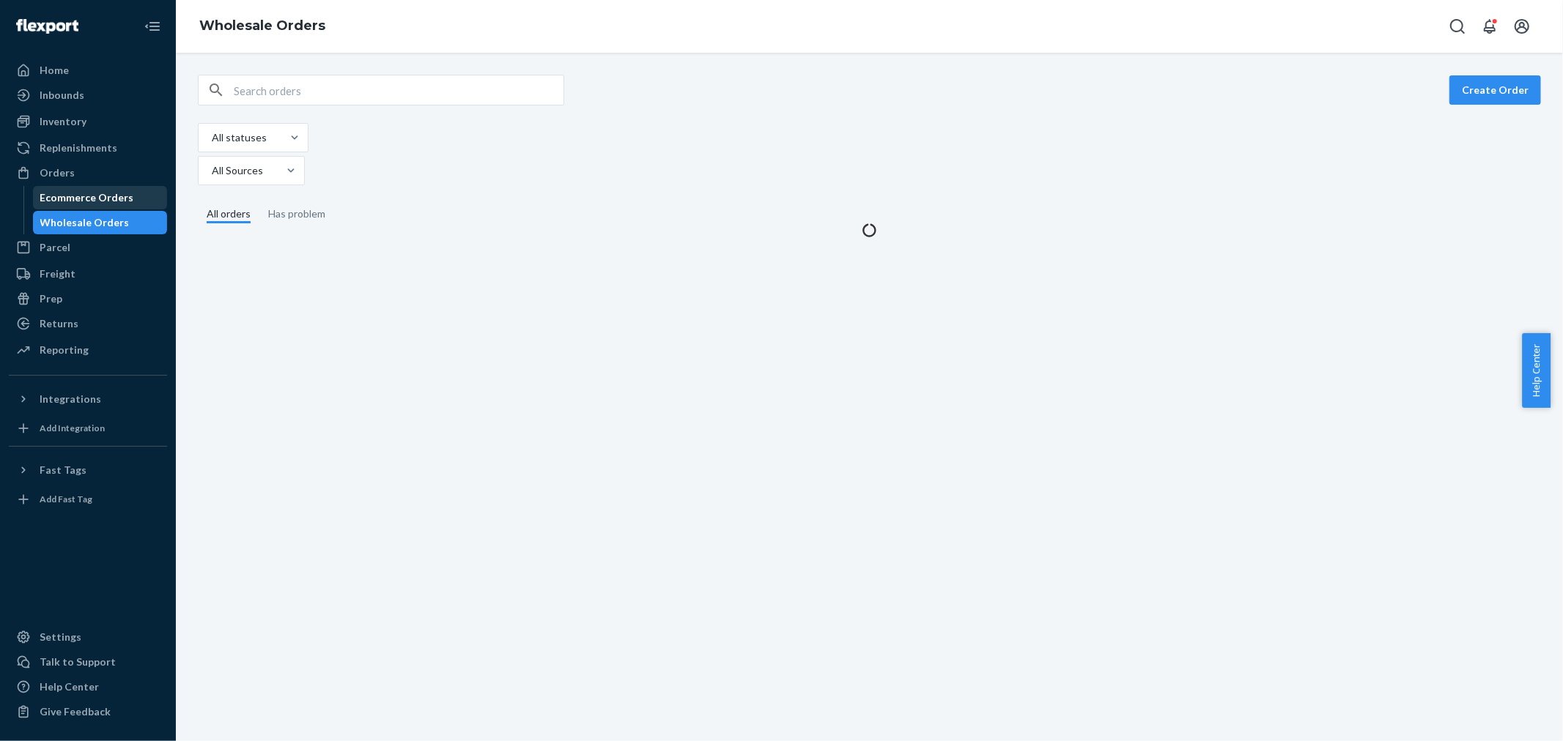
click at [132, 188] on div "Ecommerce Orders" at bounding box center [100, 198] width 132 height 21
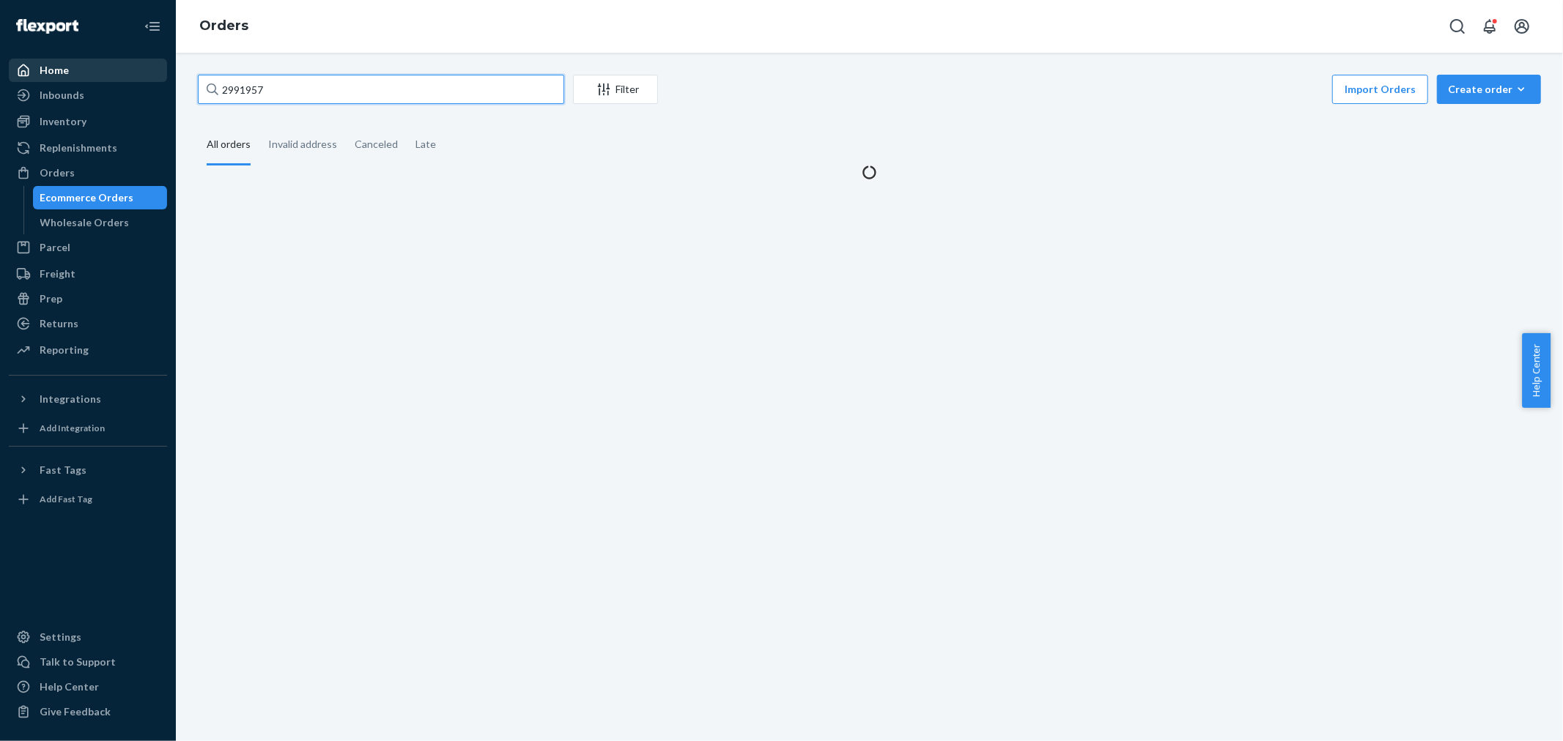
drag, startPoint x: 239, startPoint y: 91, endPoint x: 42, endPoint y: 75, distance: 197.7
click at [41, 75] on div "Home Inbounds Shipping Plans Problems Inventory Products Branded Packaging Repl…" at bounding box center [781, 370] width 1563 height 741
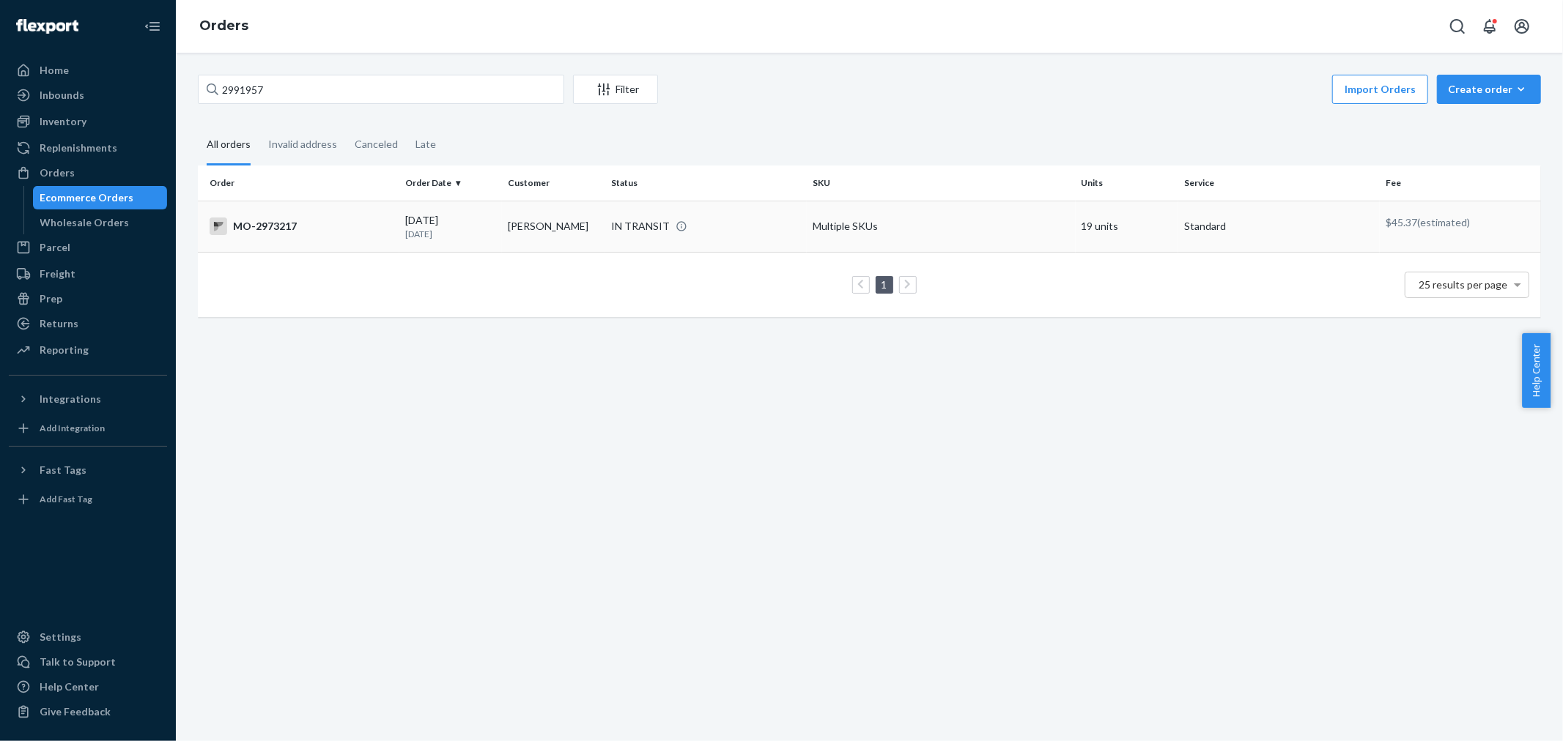
copy body "Home Inbounds Shipping Plans Problems Inventory Products Branded Packaging Repl…"
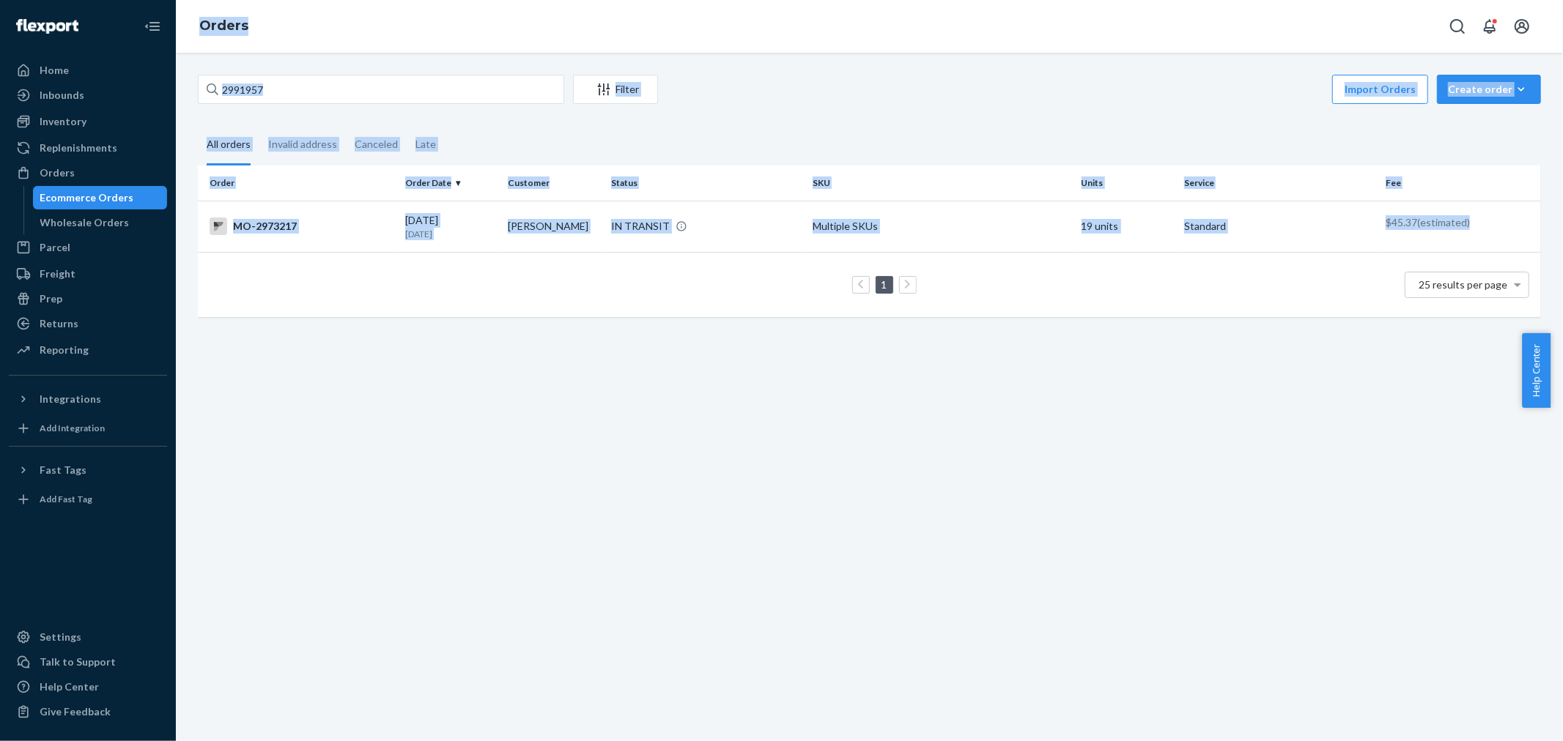
drag, startPoint x: 560, startPoint y: 223, endPoint x: 612, endPoint y: 316, distance: 106.3
click at [612, 316] on table "Order Order Date Customer Status SKU Units Service Fee [GEOGRAPHIC_DATA]-297321…" at bounding box center [869, 242] width 1343 height 152
click at [612, 316] on td "1 25 results per page" at bounding box center [869, 284] width 1343 height 65
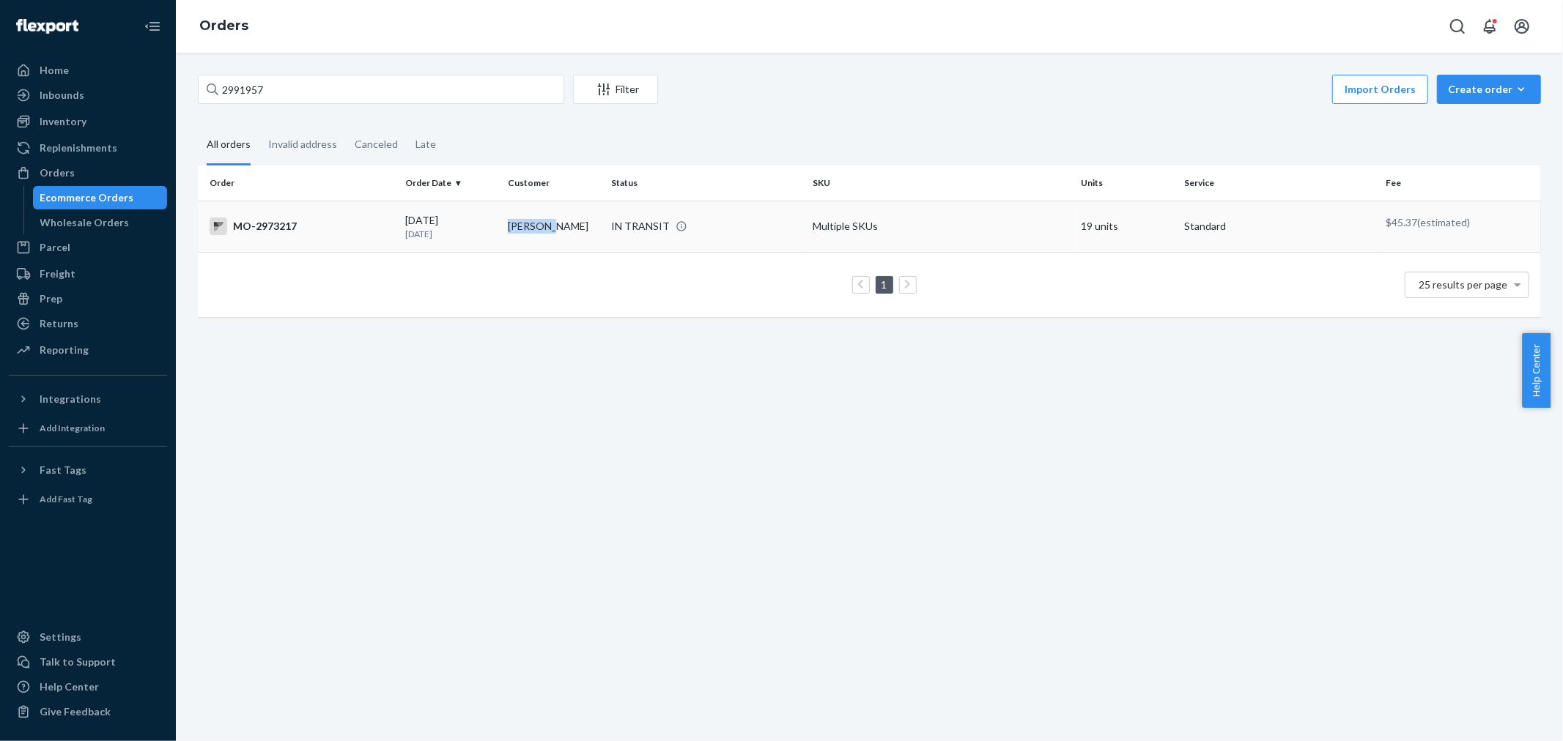
copy td "[PERSON_NAME]"
drag, startPoint x: 568, startPoint y: 233, endPoint x: 569, endPoint y: 299, distance: 65.9
click at [569, 299] on table "Order Order Date Customer Status SKU Units Service Fee [GEOGRAPHIC_DATA]-297321…" at bounding box center [869, 242] width 1343 height 152
click at [569, 299] on div "1 25 results per page" at bounding box center [869, 285] width 1319 height 47
click at [489, 67] on div "2991957 Filter Import Orders Create order Ecommerce order Removal order All ord…" at bounding box center [869, 397] width 1387 height 689
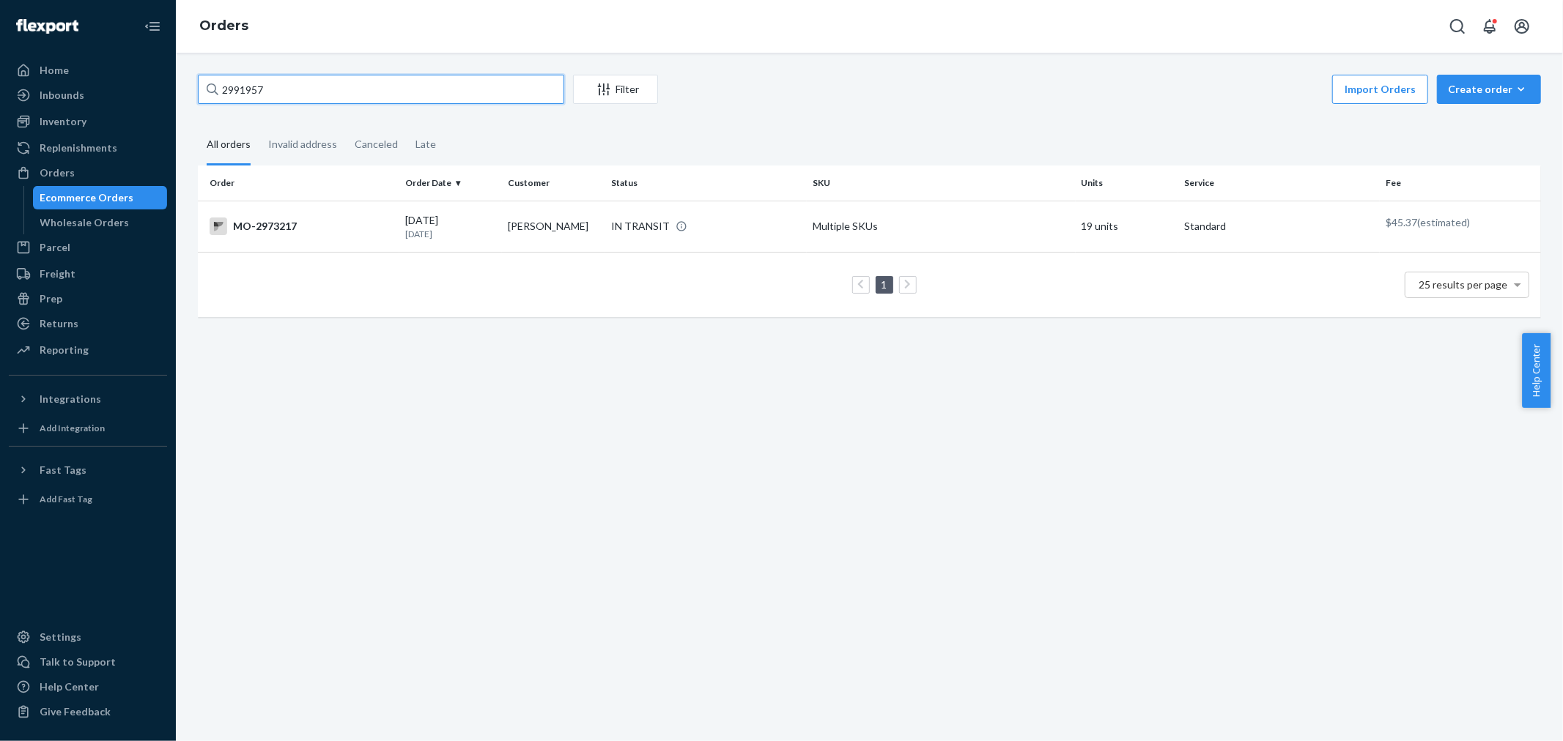
click at [482, 86] on input "2991957" at bounding box center [381, 89] width 366 height 29
paste input "[PERSON_NAME]"
type input "[PERSON_NAME]"
click at [769, 221] on div "IN TRANSIT" at bounding box center [706, 226] width 196 height 15
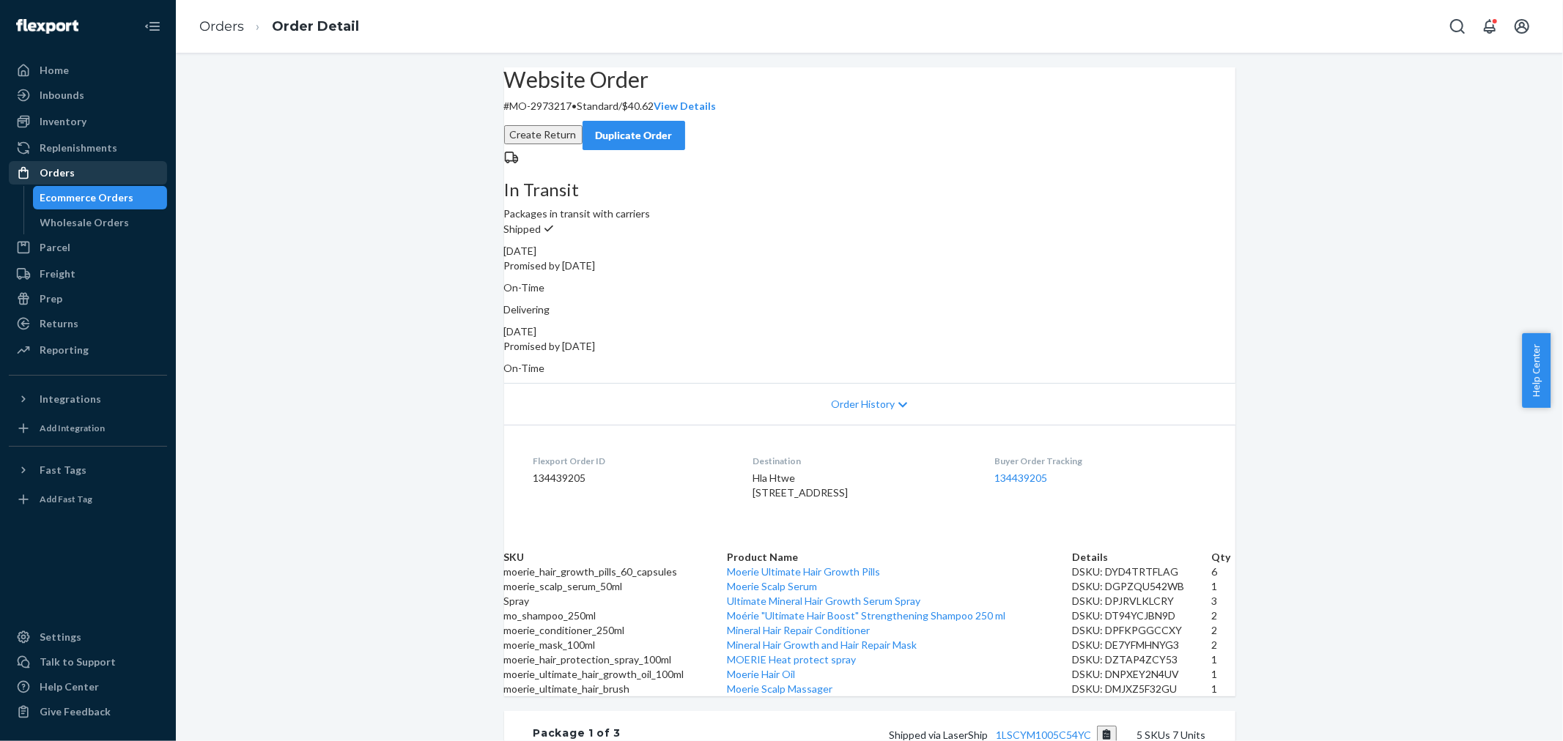
drag, startPoint x: 117, startPoint y: 179, endPoint x: 159, endPoint y: 179, distance: 41.8
click at [118, 177] on div "Orders" at bounding box center [87, 173] width 155 height 21
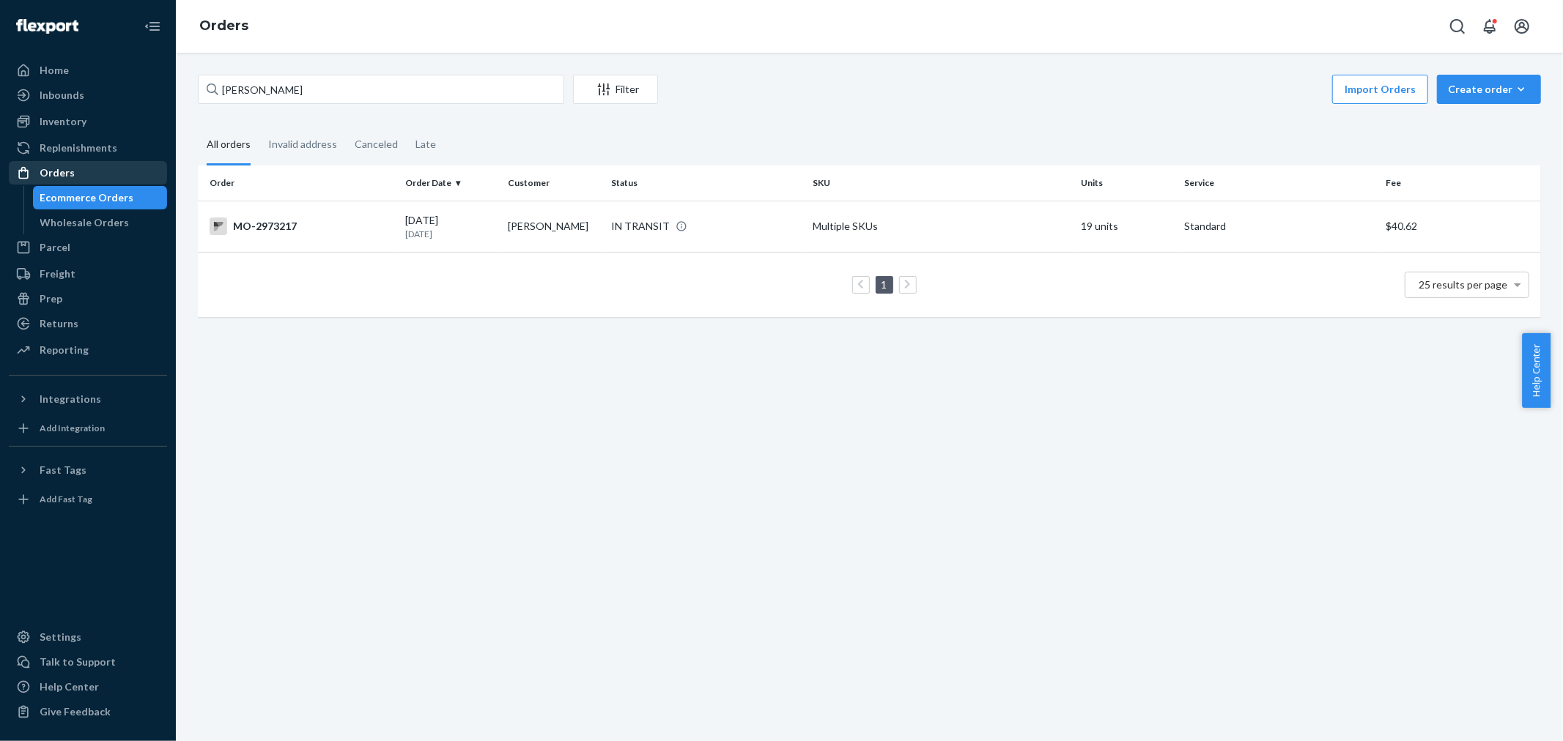
click at [94, 176] on div "Orders" at bounding box center [87, 173] width 155 height 21
drag, startPoint x: 282, startPoint y: 72, endPoint x: 282, endPoint y: 85, distance: 13.2
click at [282, 73] on div "Hla Htwe Filter Import Orders Create order Ecommerce order Removal order All or…" at bounding box center [869, 397] width 1387 height 689
click at [282, 86] on input "[PERSON_NAME]" at bounding box center [381, 89] width 366 height 29
paste input "2991957"
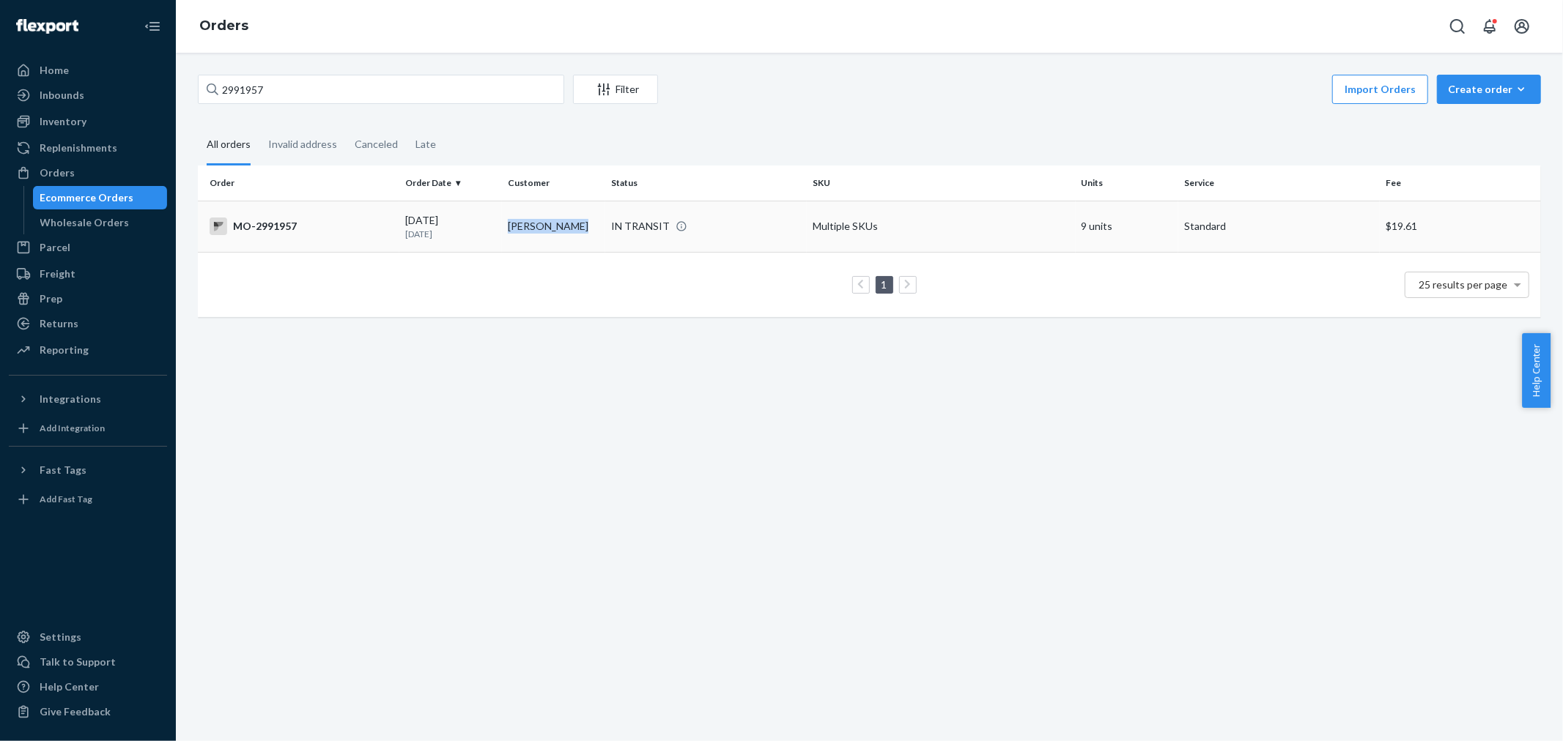
copy td "[PERSON_NAME]"
drag, startPoint x: 579, startPoint y: 222, endPoint x: 590, endPoint y: 311, distance: 89.4
click at [590, 311] on table "Order Order Date Customer Status SKU Units Service Fee [GEOGRAPHIC_DATA]-299195…" at bounding box center [869, 242] width 1343 height 152
click at [590, 311] on td "1 25 results per page" at bounding box center [869, 284] width 1343 height 65
click at [458, 89] on input "2991957" at bounding box center [381, 89] width 366 height 29
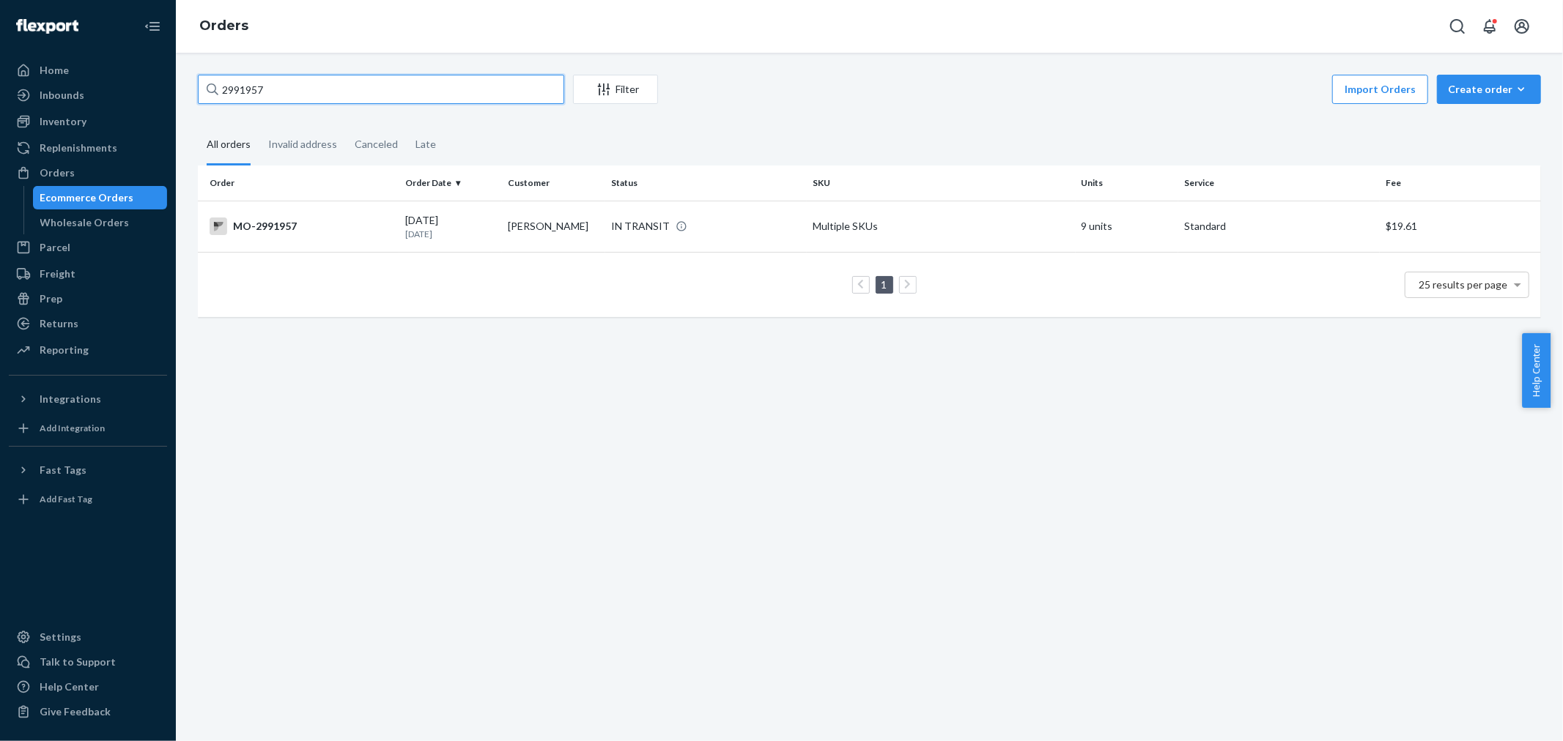
paste input "[PERSON_NAME]"
type input "[PERSON_NAME]"
click at [699, 219] on div "IN TRANSIT" at bounding box center [706, 226] width 196 height 15
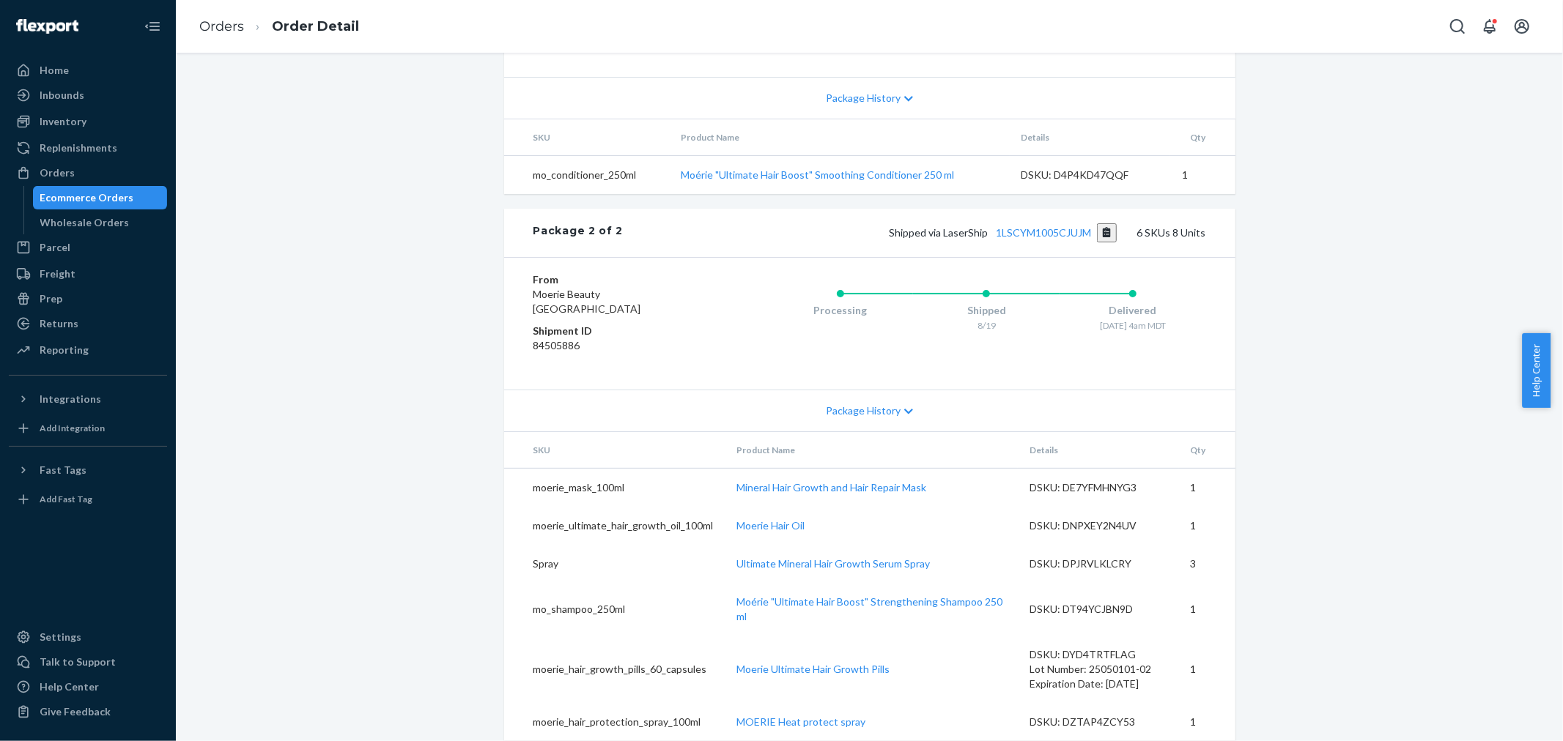
scroll to position [814, 0]
click at [1041, 239] on link "1LSCYM1005CJUJM" at bounding box center [1043, 232] width 95 height 12
